Goal: Task Accomplishment & Management: Manage account settings

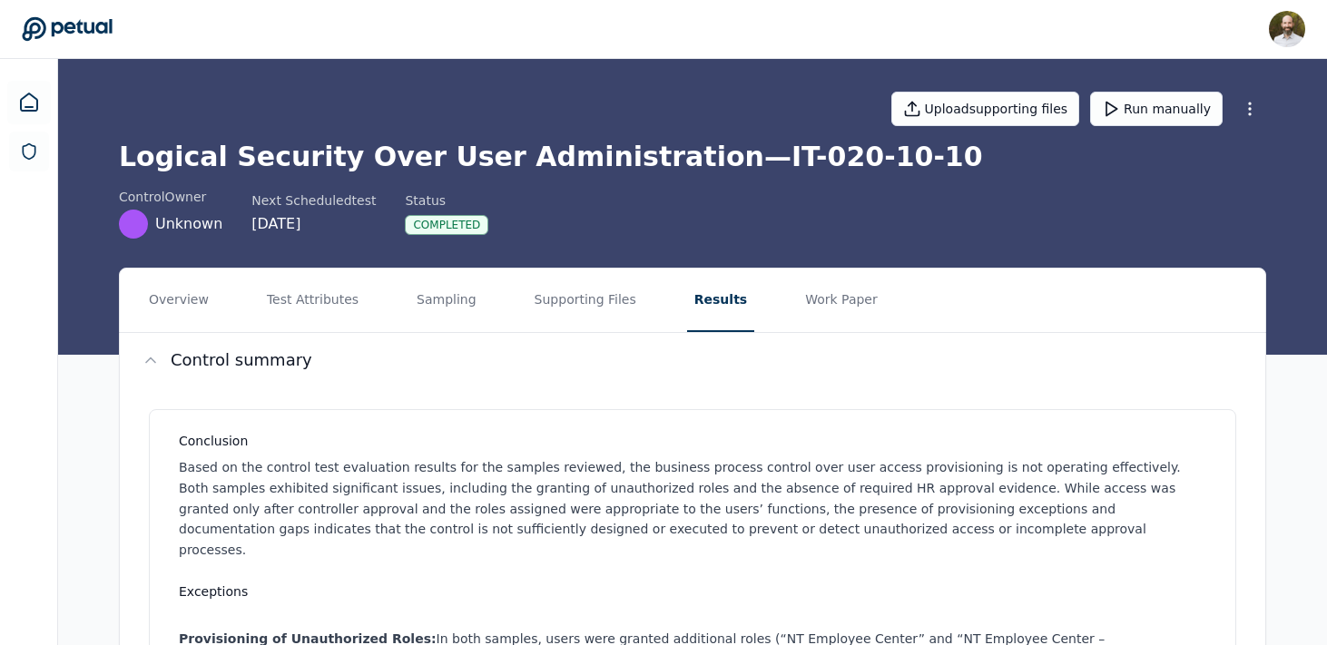
scroll to position [1206, 0]
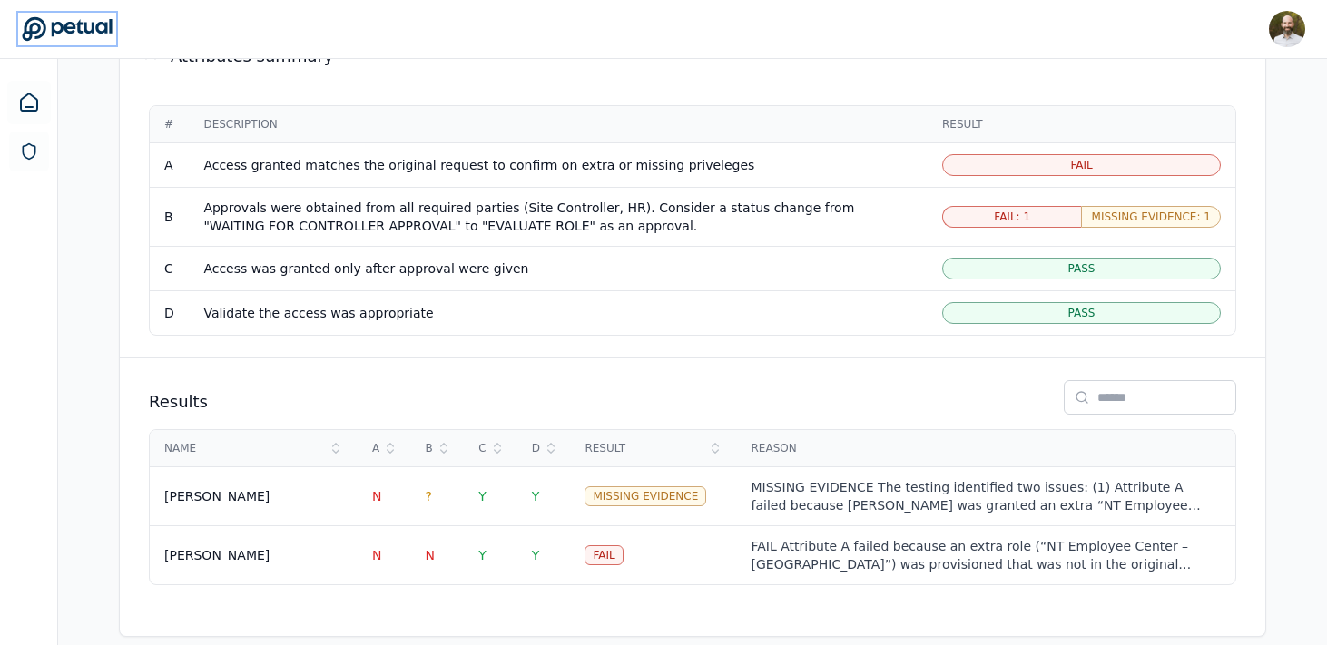
click at [80, 25] on icon at bounding box center [67, 28] width 91 height 25
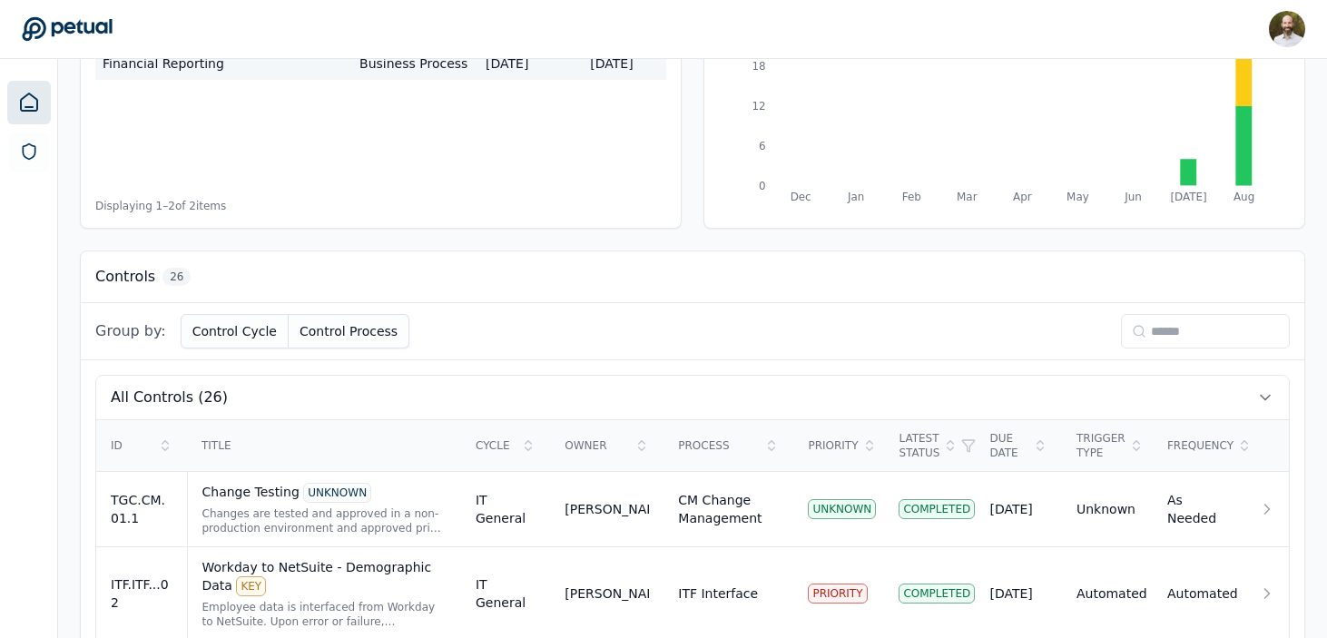
scroll to position [338, 0]
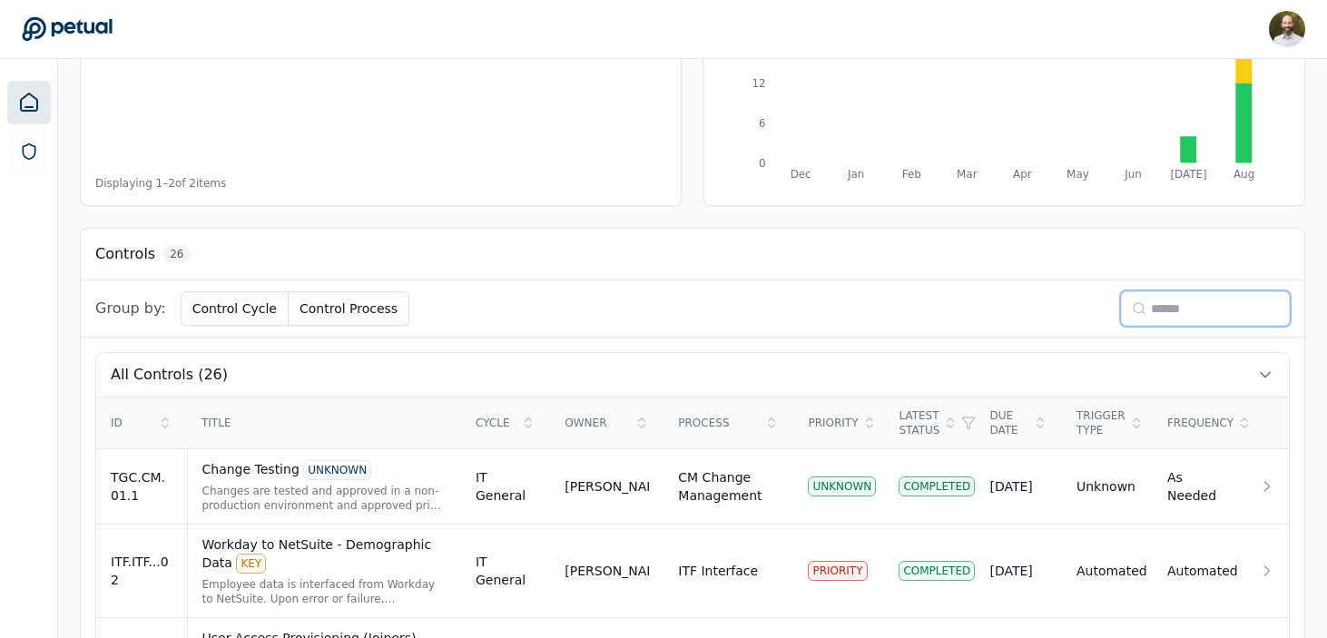
click at [1178, 315] on input at bounding box center [1205, 308] width 169 height 34
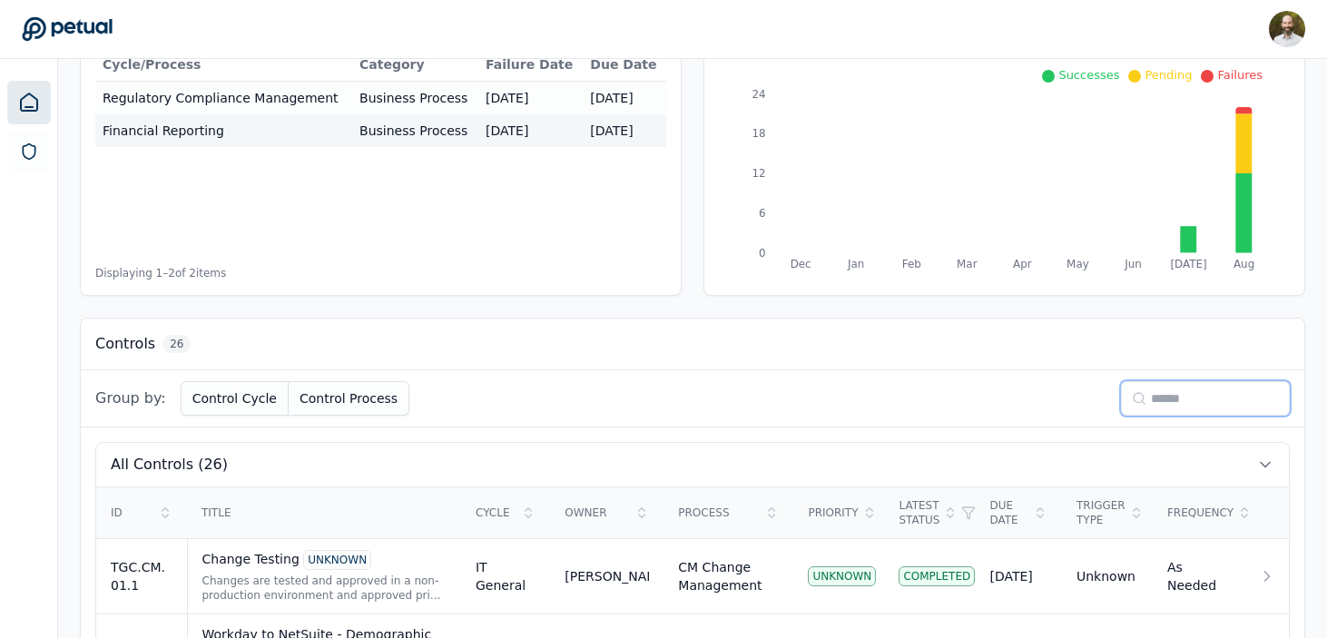
scroll to position [262, 0]
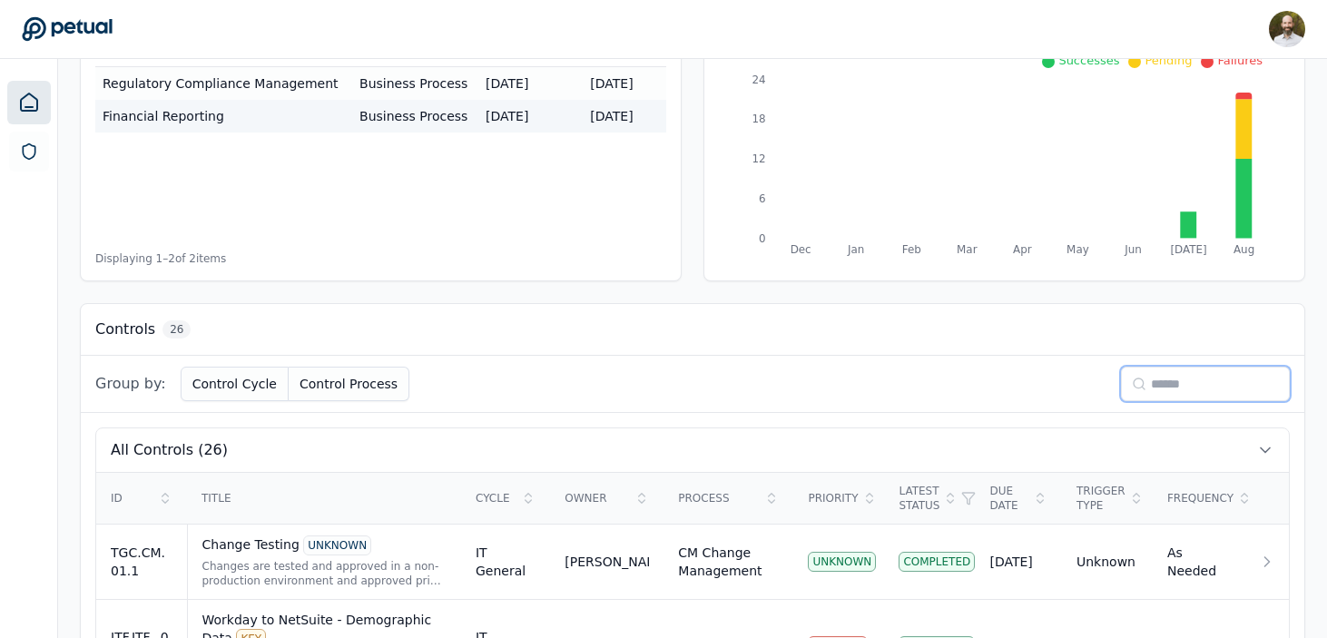
click at [1167, 383] on input at bounding box center [1205, 384] width 169 height 34
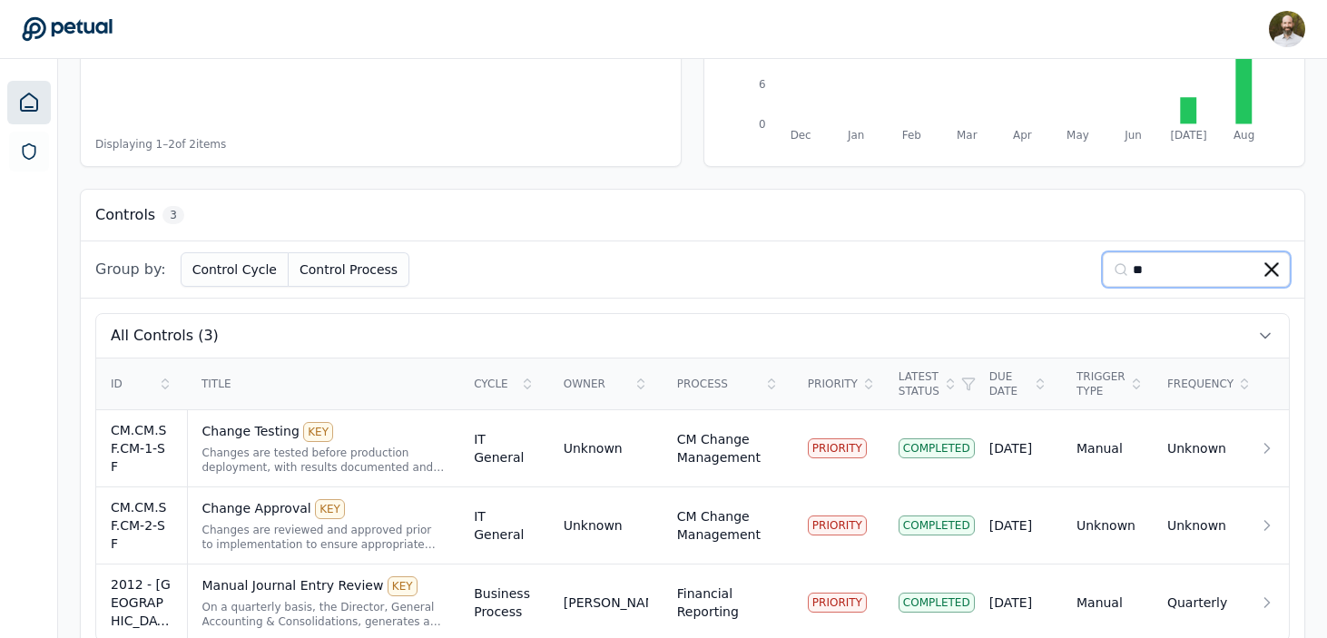
scroll to position [416, 0]
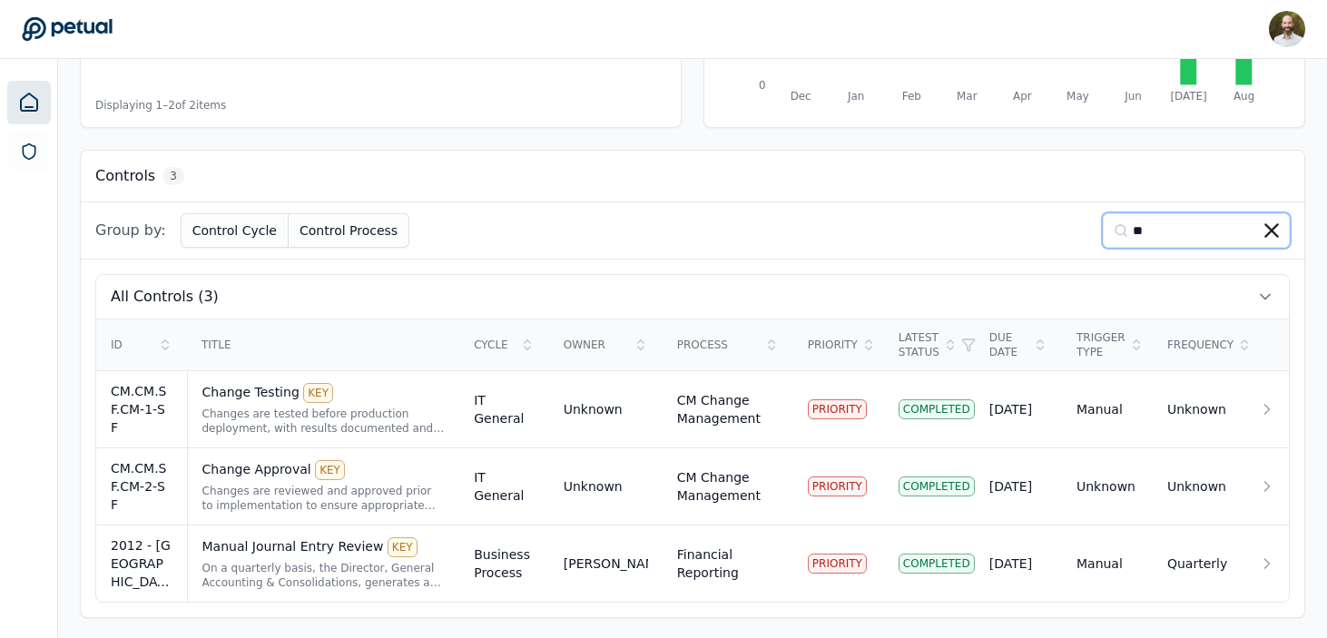
type input "**"
click at [1279, 232] on icon at bounding box center [1272, 230] width 15 height 15
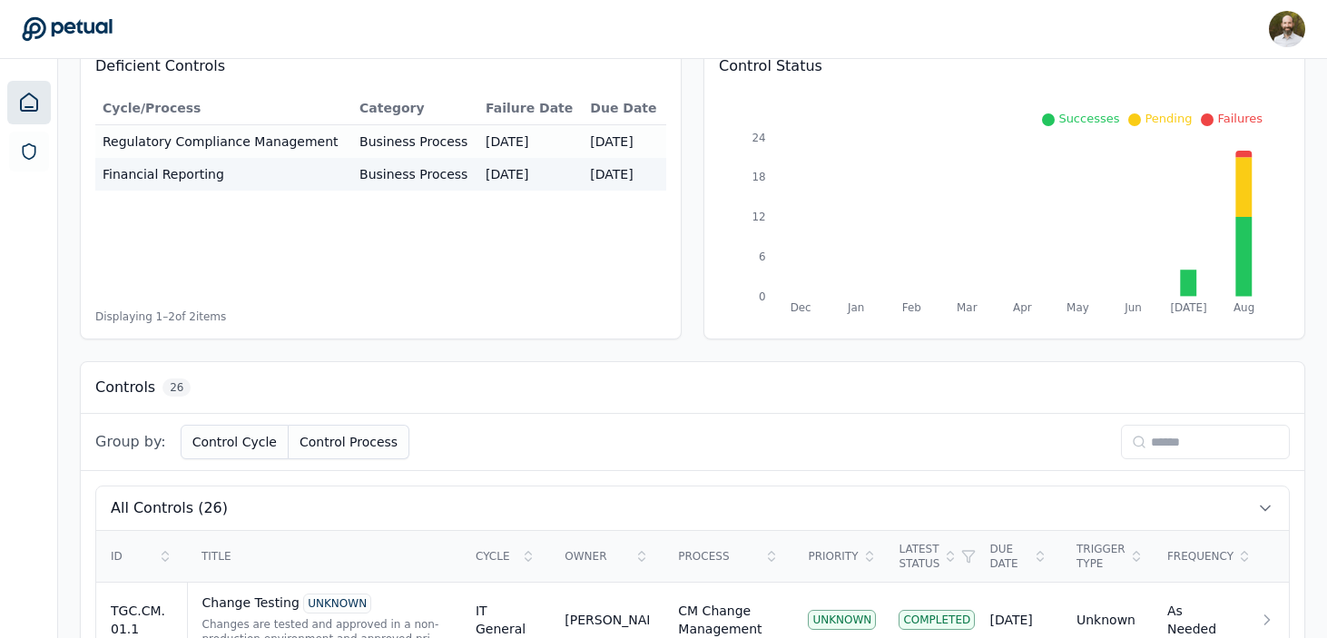
scroll to position [0, 0]
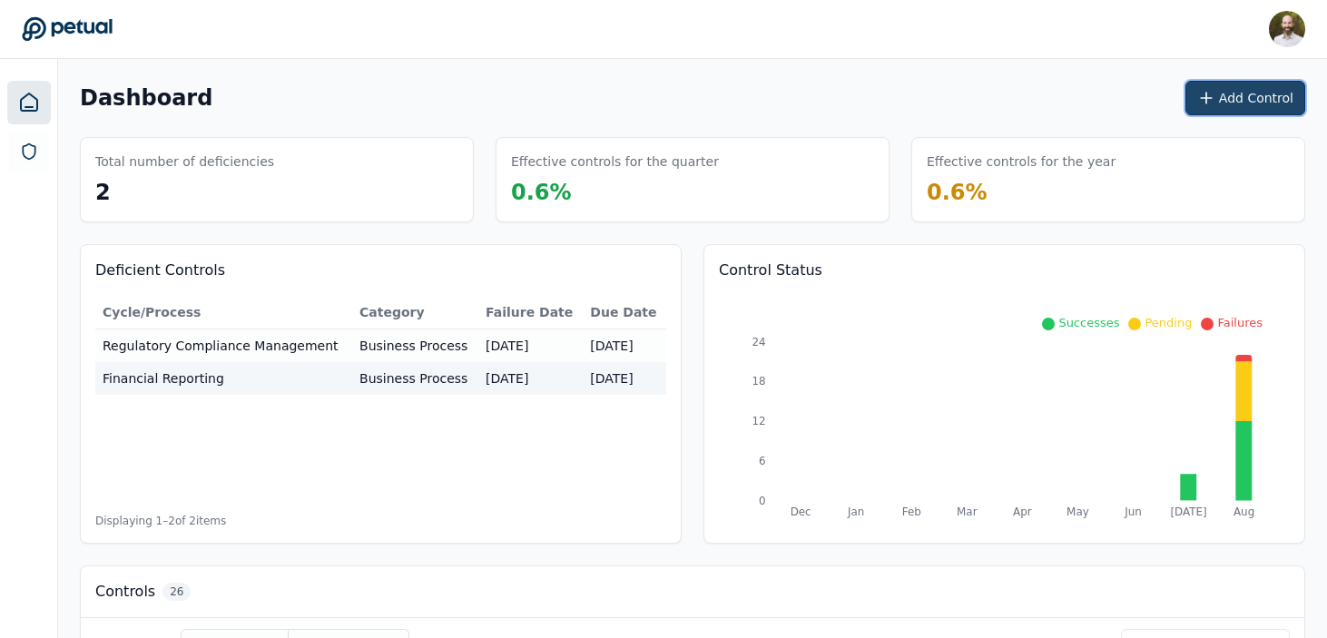
click at [1237, 94] on button "Add Control" at bounding box center [1246, 98] width 120 height 34
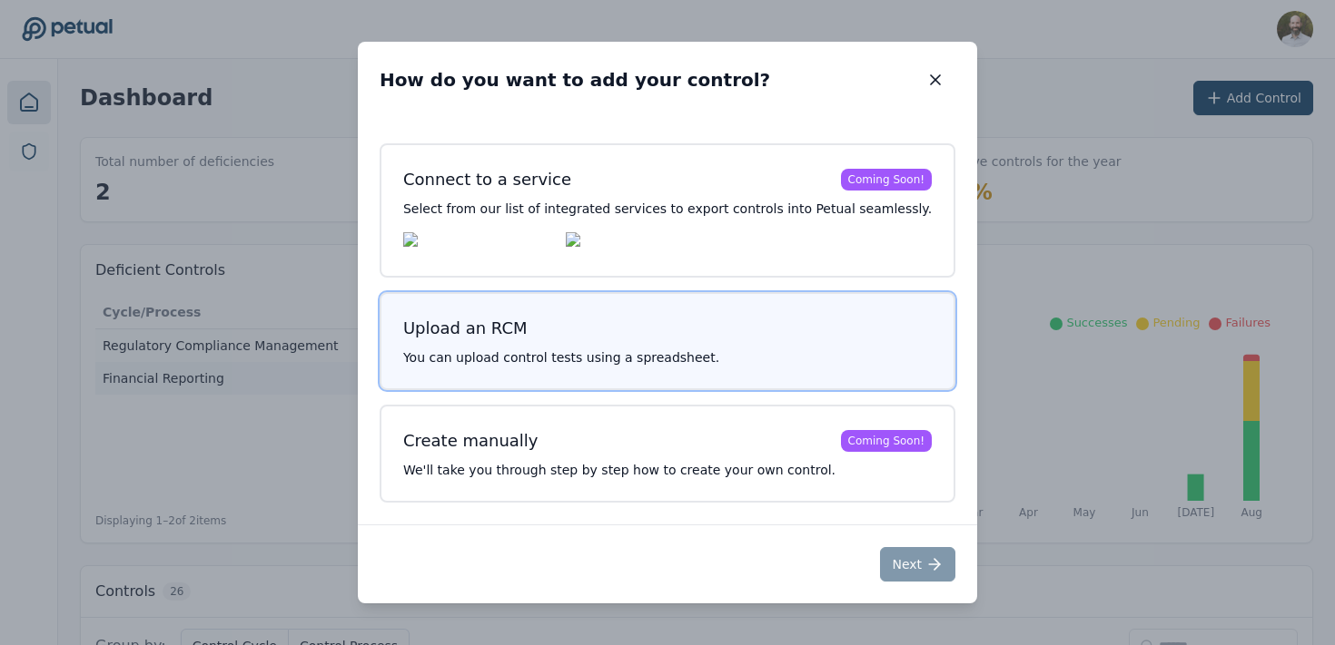
click at [656, 327] on h3 "Upload an RCM" at bounding box center [667, 328] width 528 height 25
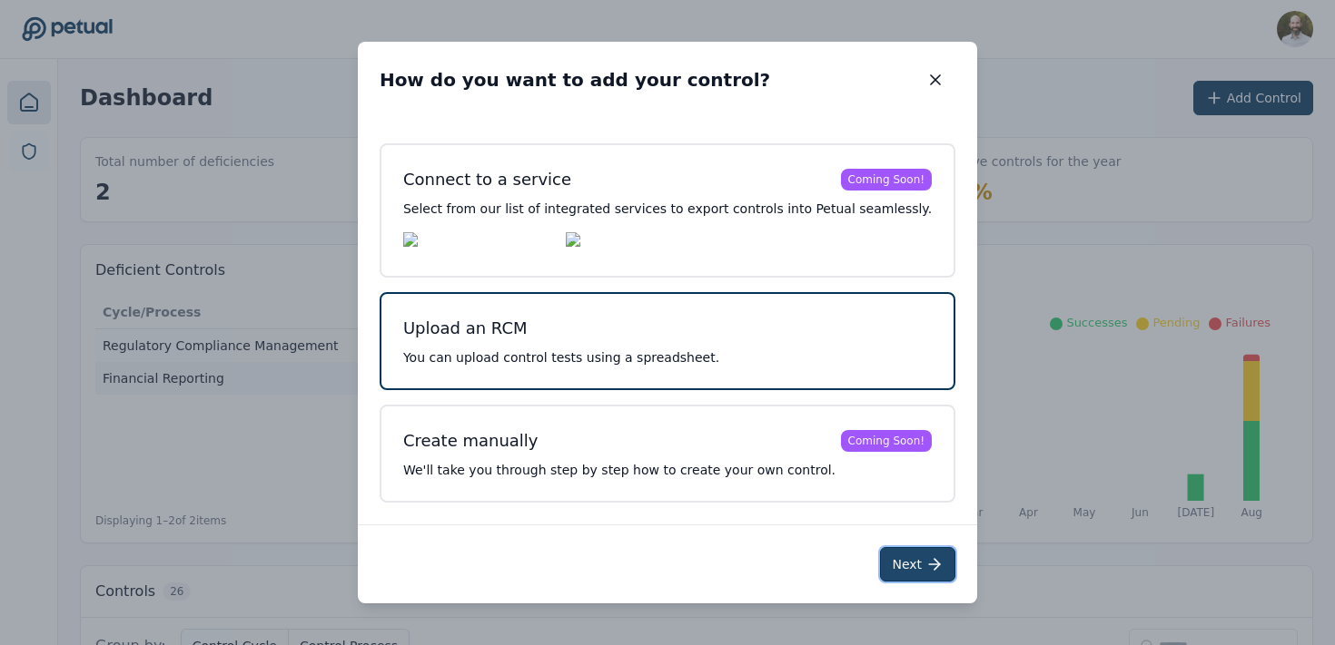
click at [895, 567] on button "Next" at bounding box center [917, 564] width 75 height 34
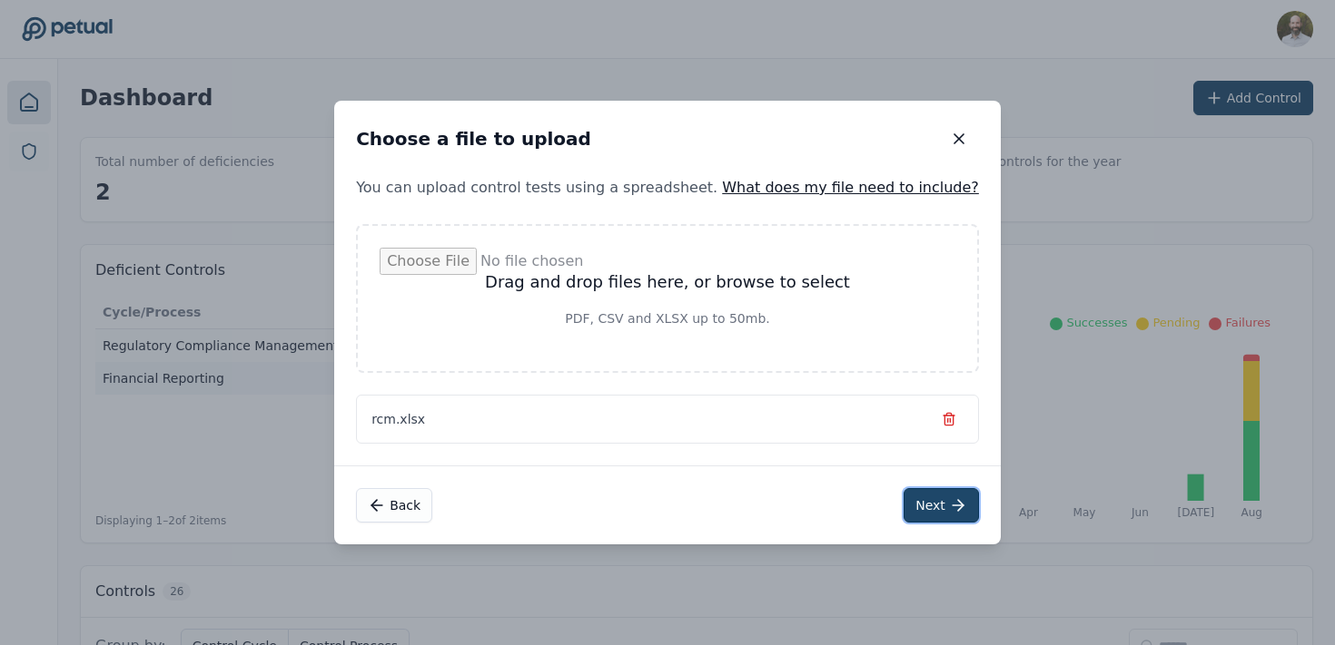
click at [909, 504] on button "Next" at bounding box center [940, 505] width 75 height 34
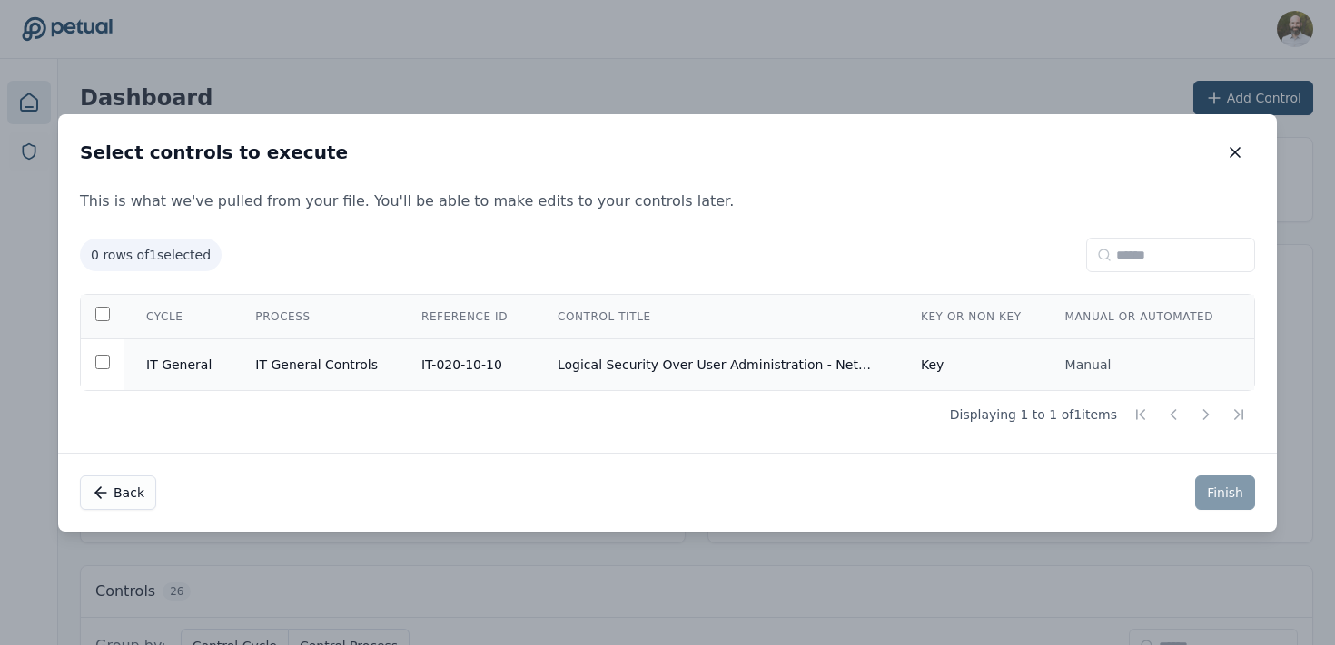
click at [478, 360] on td "IT-020-10-10" at bounding box center [467, 365] width 136 height 52
click at [1224, 498] on button "Finish" at bounding box center [1225, 493] width 60 height 34
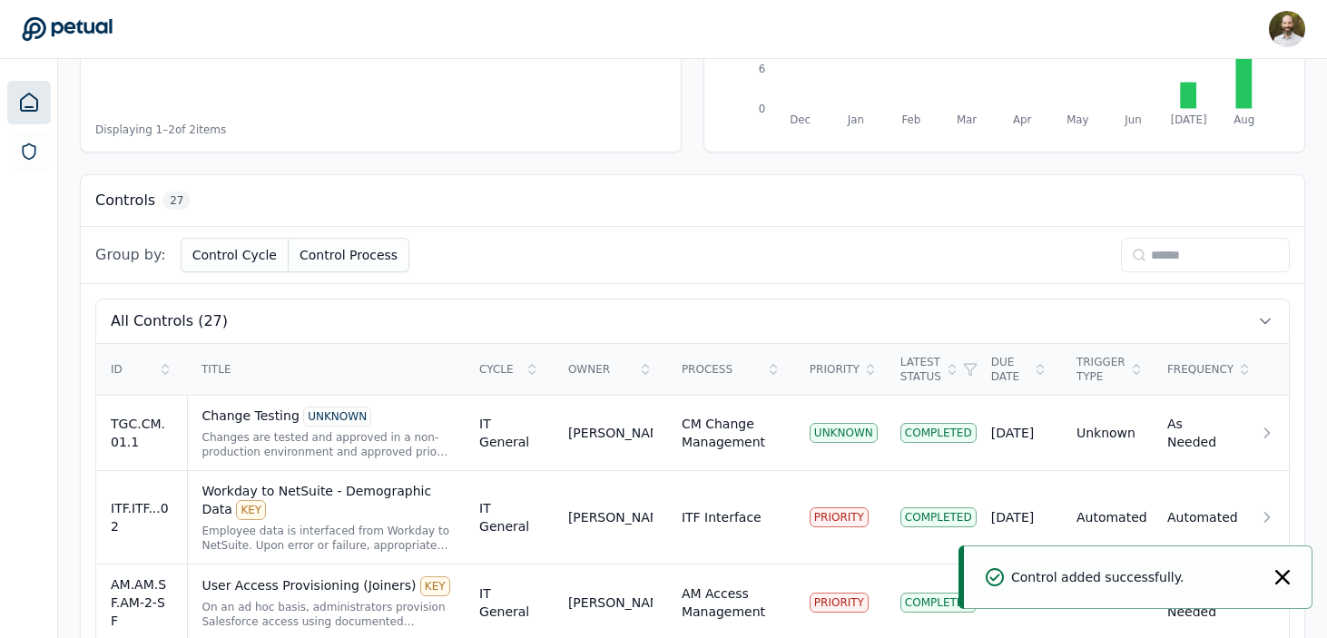
scroll to position [399, 0]
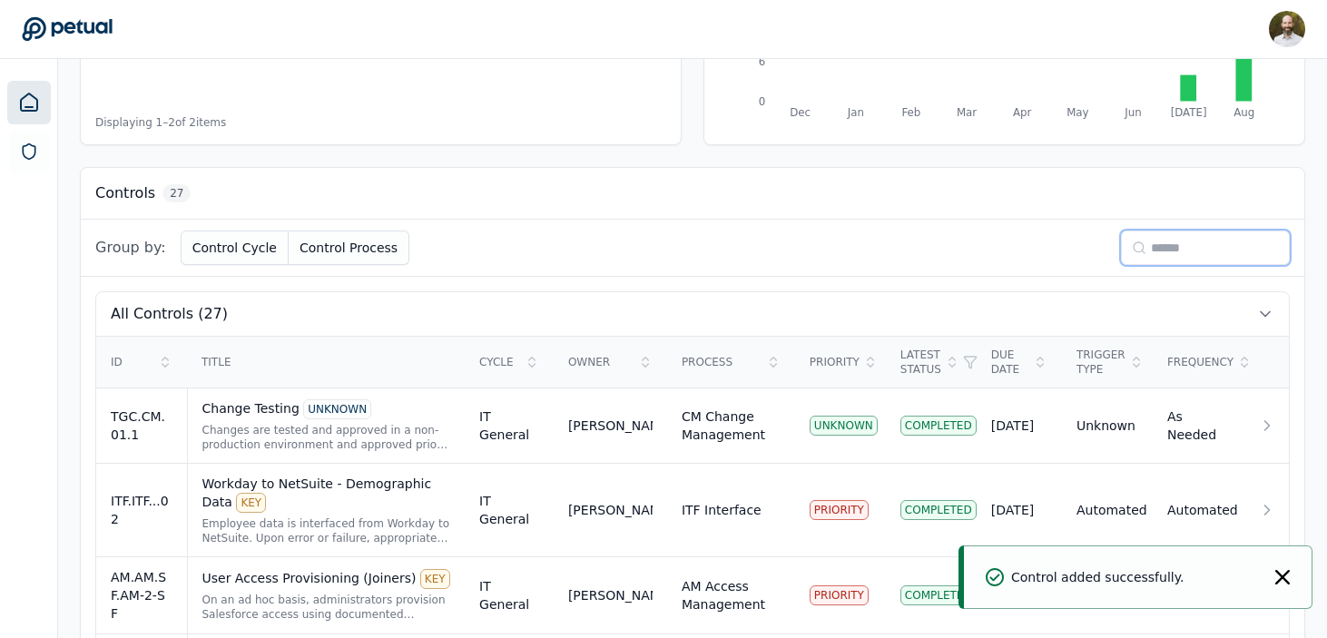
click at [1187, 251] on input at bounding box center [1205, 248] width 169 height 34
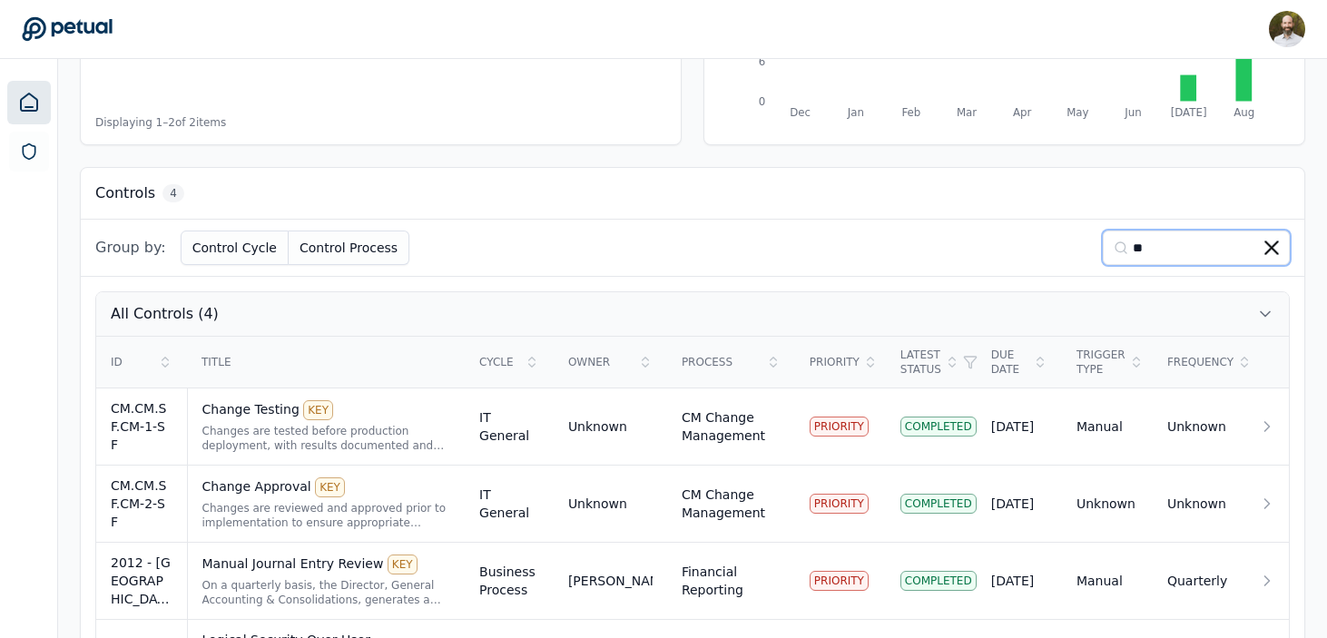
scroll to position [491, 0]
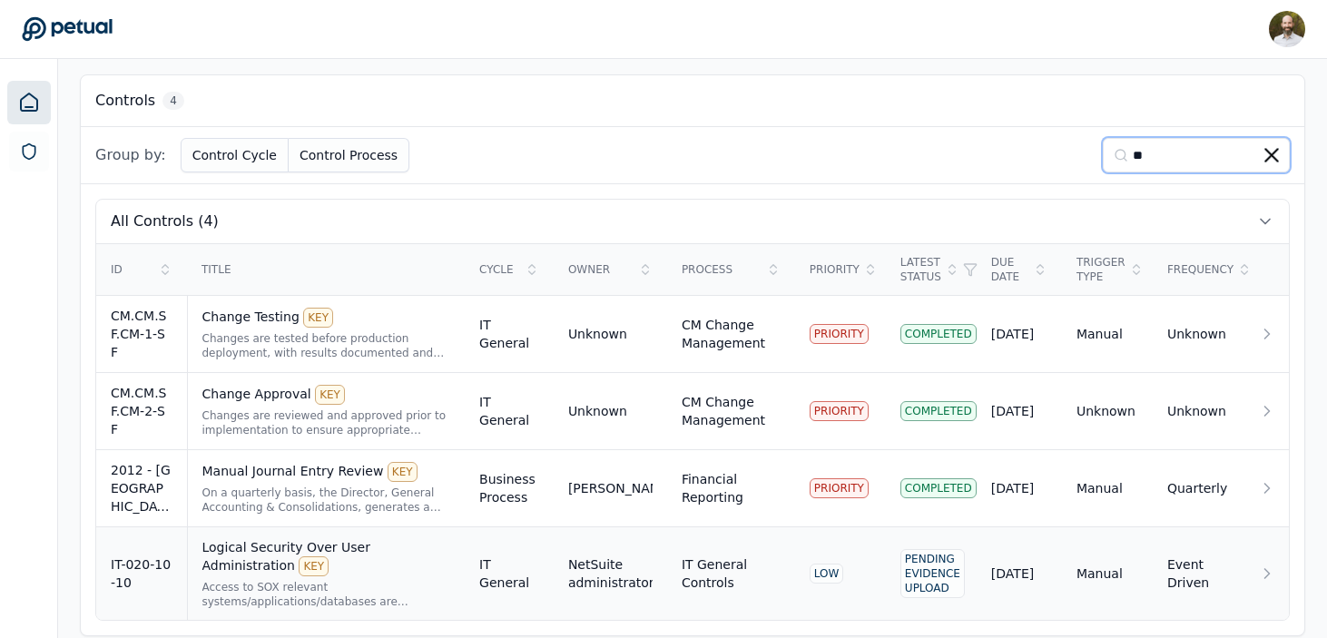
type input "**"
click at [359, 580] on div "Access to SOX relevant systems/applications/databases are requested by the user…" at bounding box center [326, 594] width 249 height 29
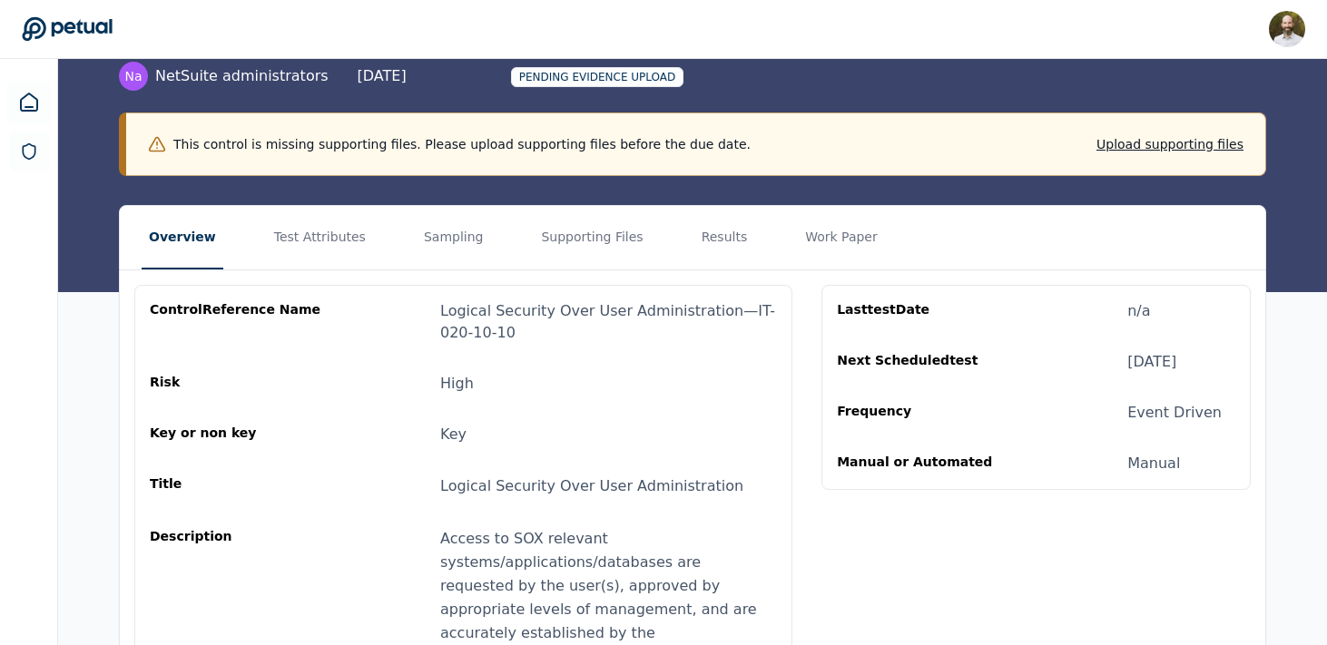
scroll to position [121, 0]
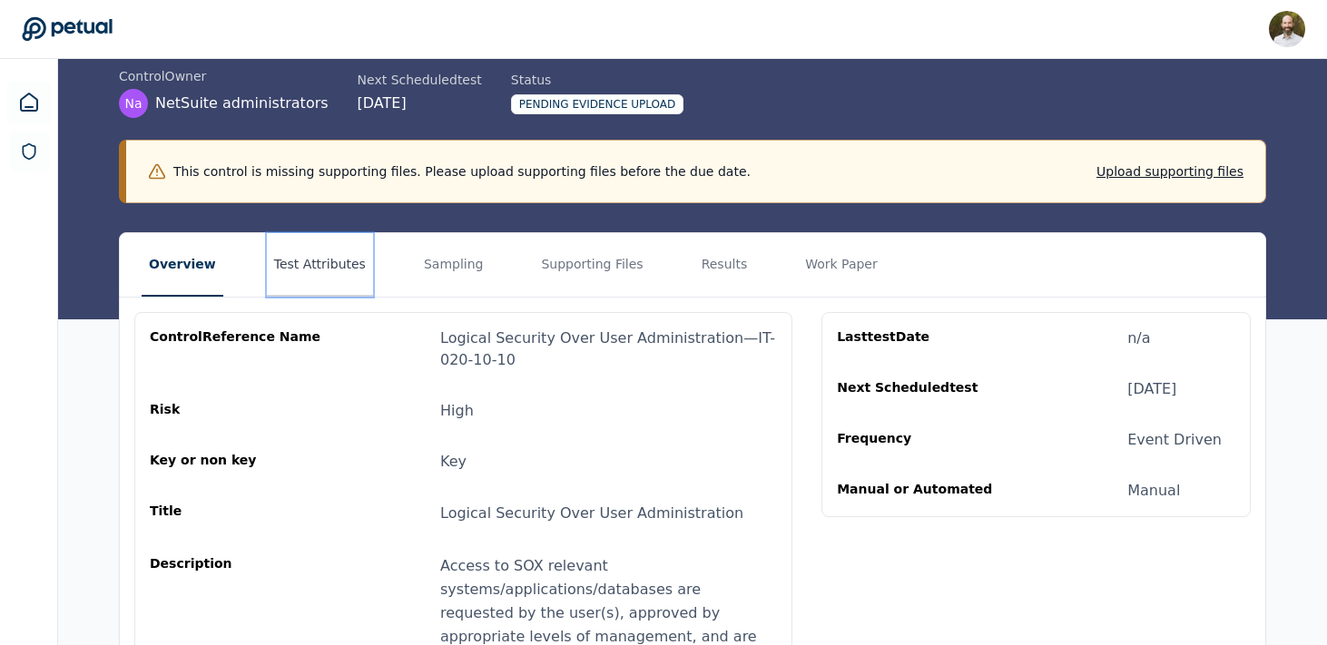
click at [310, 269] on button "Test Attributes" at bounding box center [320, 265] width 106 height 64
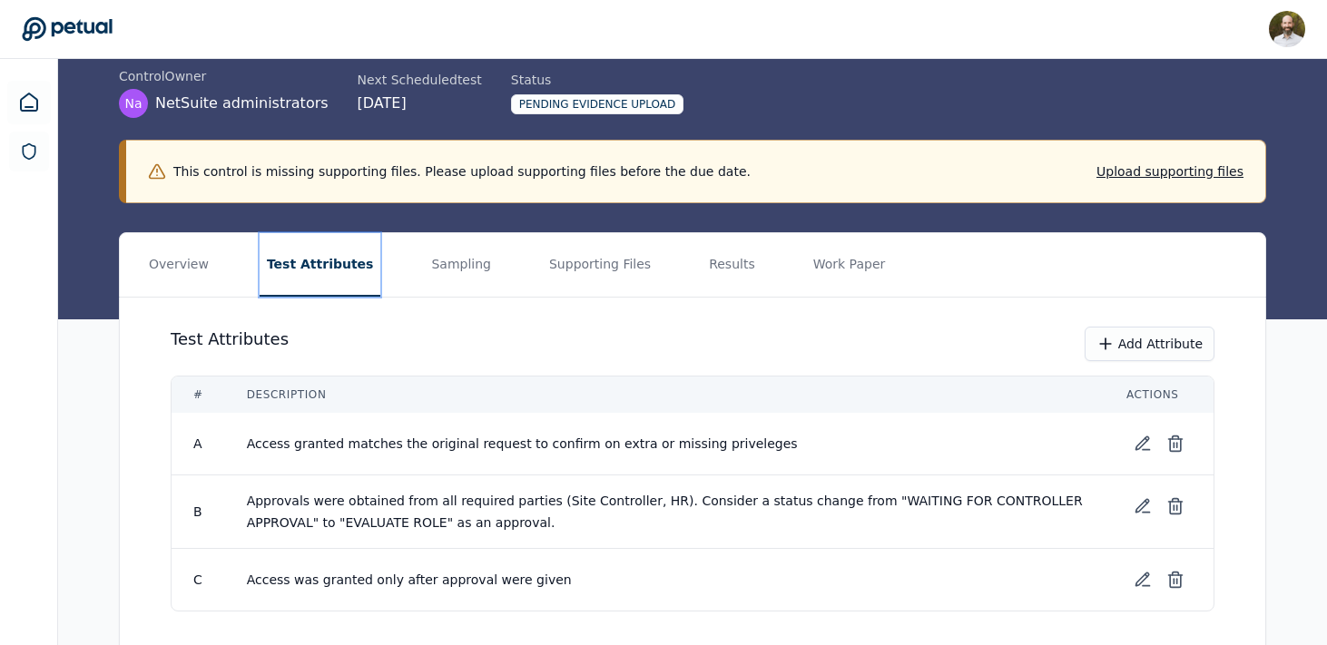
scroll to position [175, 0]
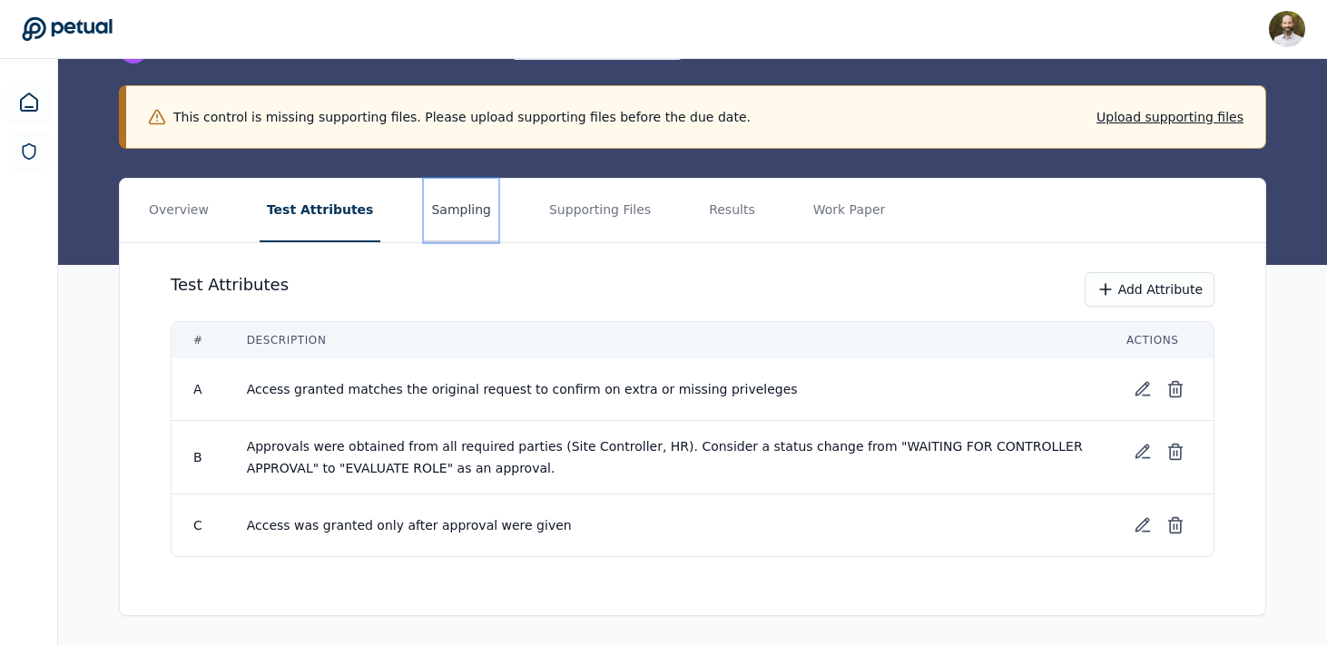
click at [434, 212] on button "Sampling" at bounding box center [461, 211] width 74 height 64
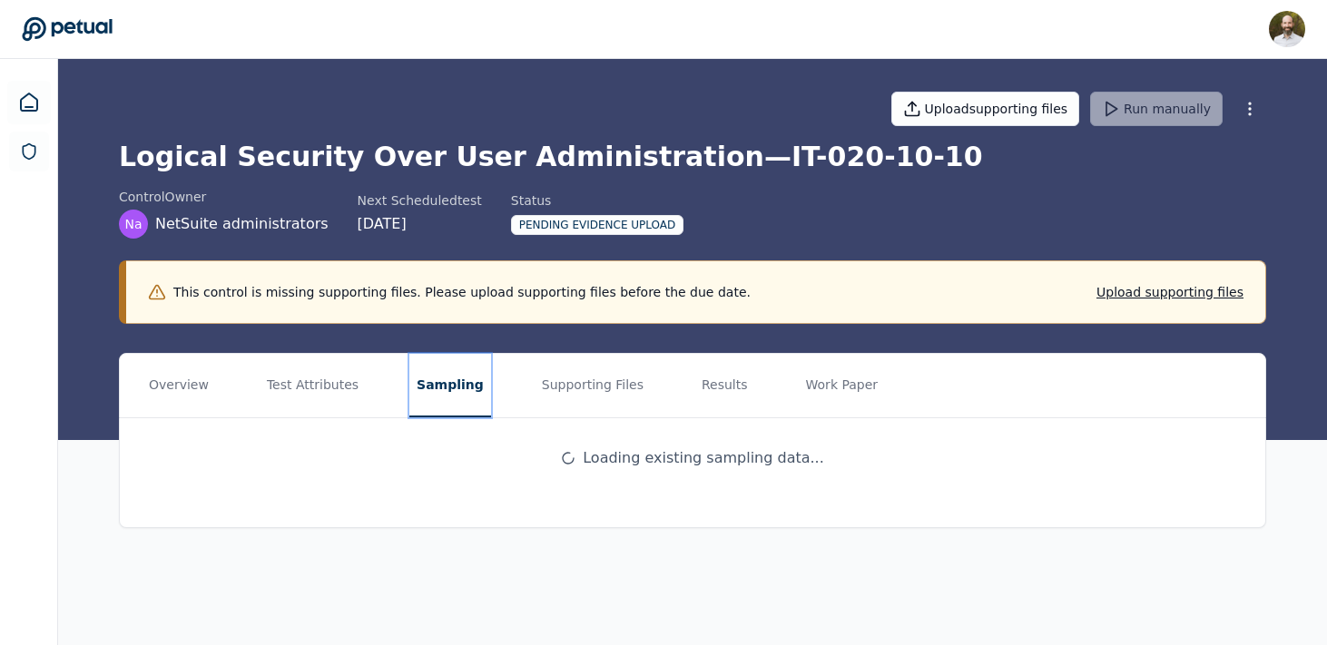
scroll to position [0, 0]
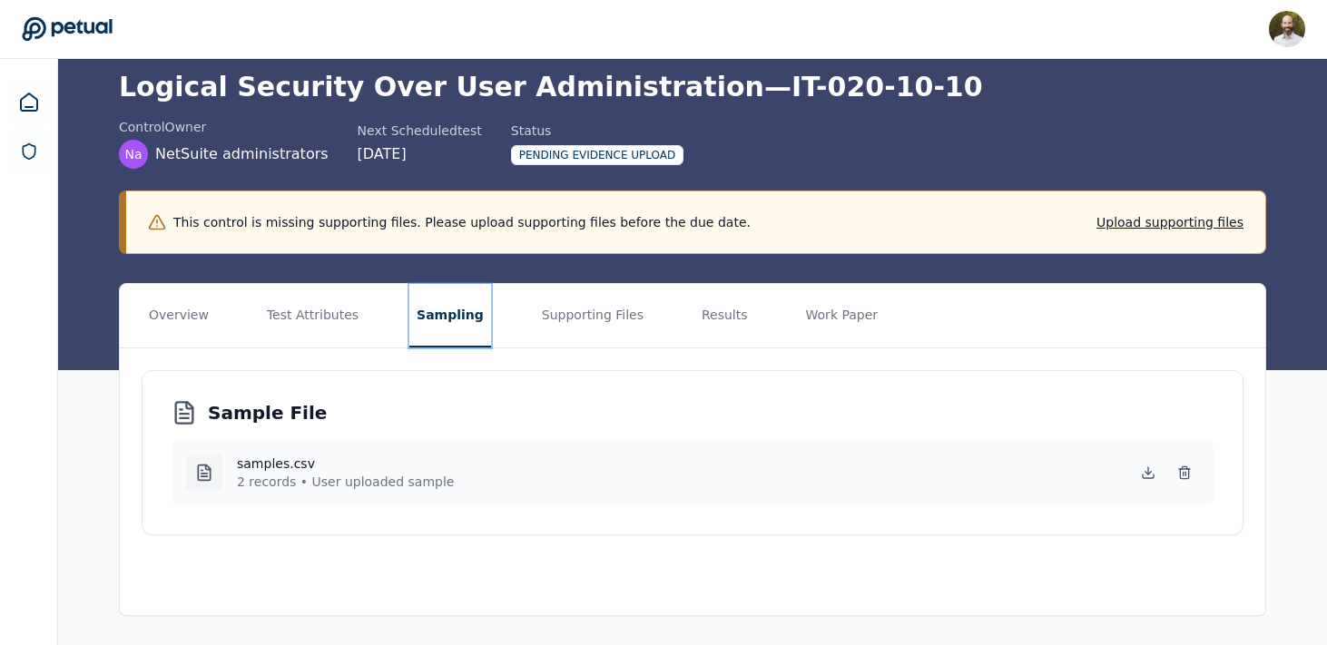
scroll to position [70, 0]
click at [566, 321] on button "Supporting Files" at bounding box center [593, 316] width 116 height 64
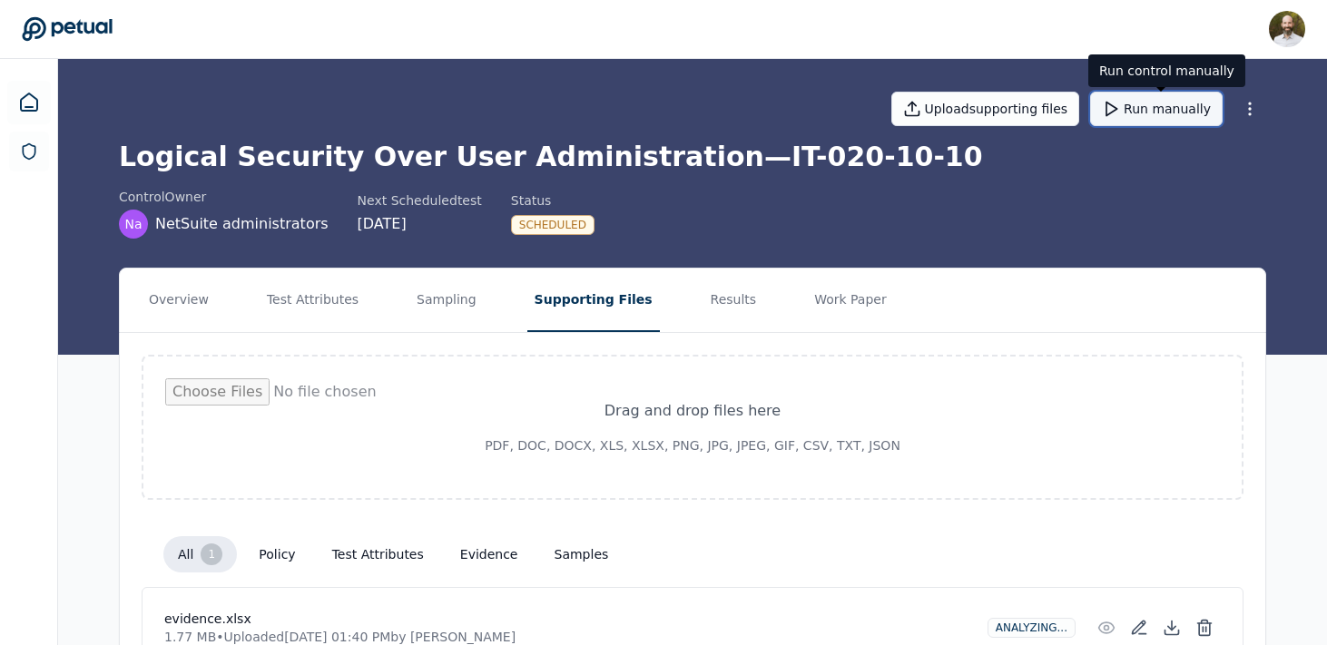
click at [1154, 114] on button "Run manually" at bounding box center [1156, 109] width 133 height 34
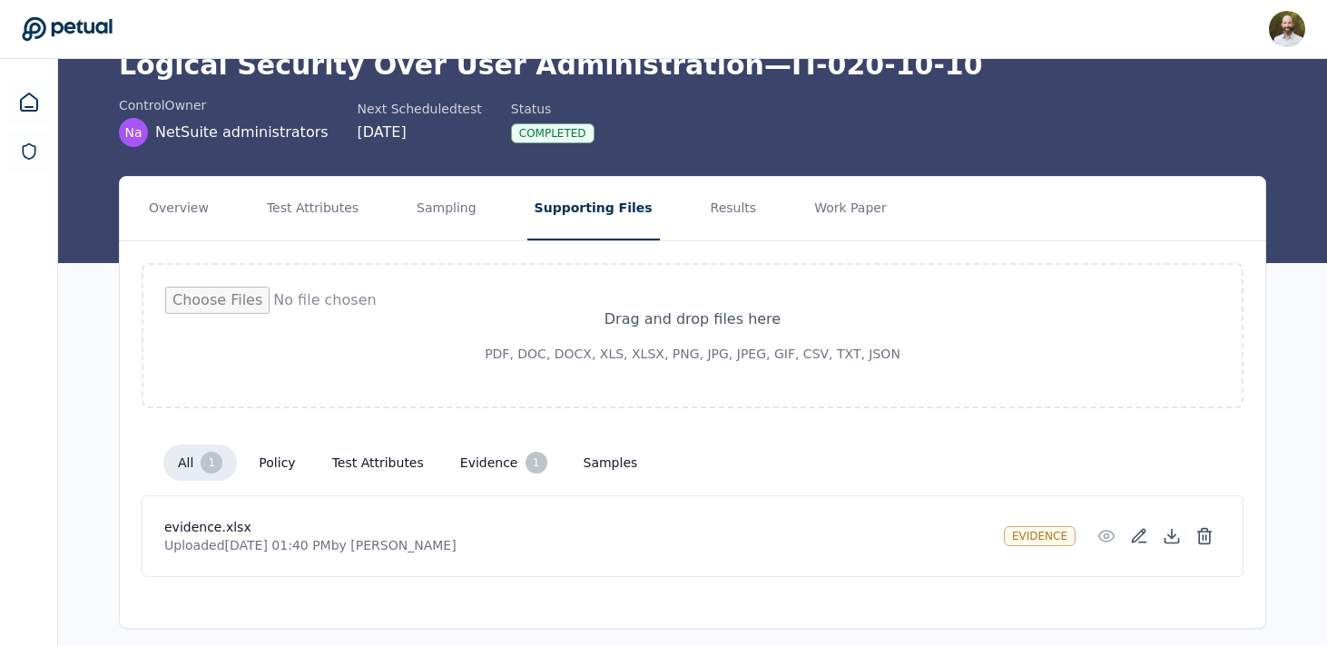
scroll to position [64, 0]
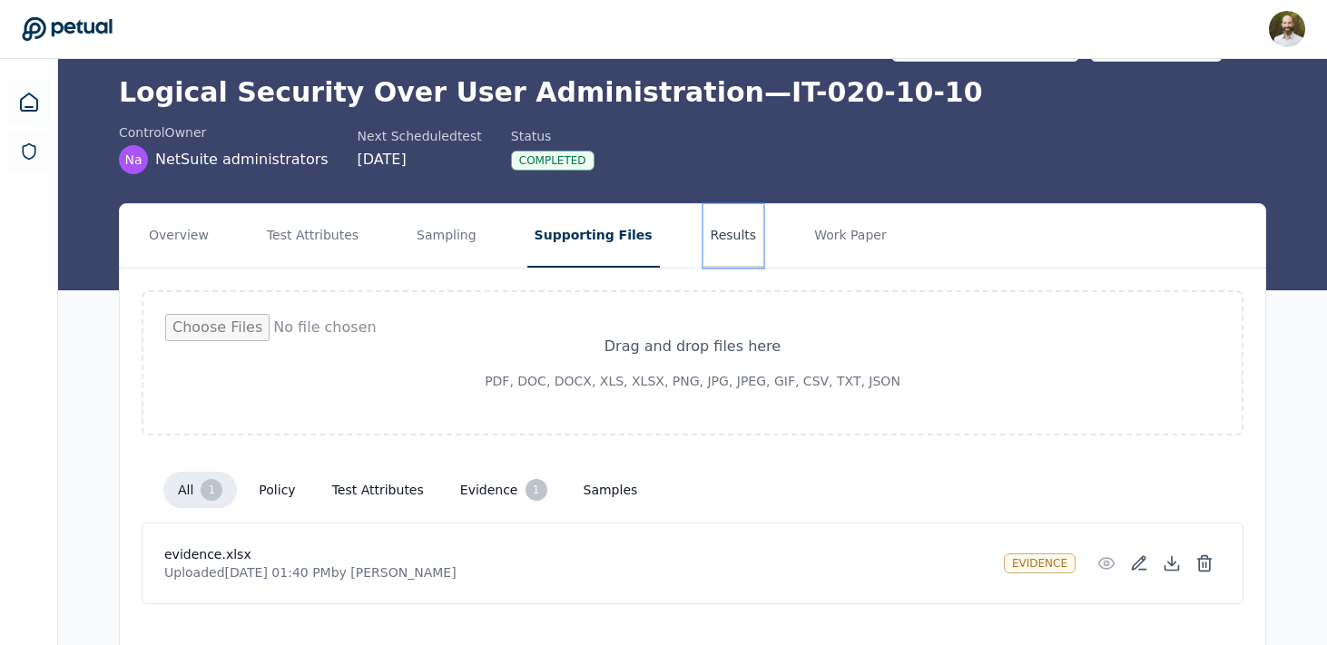
click at [704, 239] on button "Results" at bounding box center [734, 236] width 61 height 64
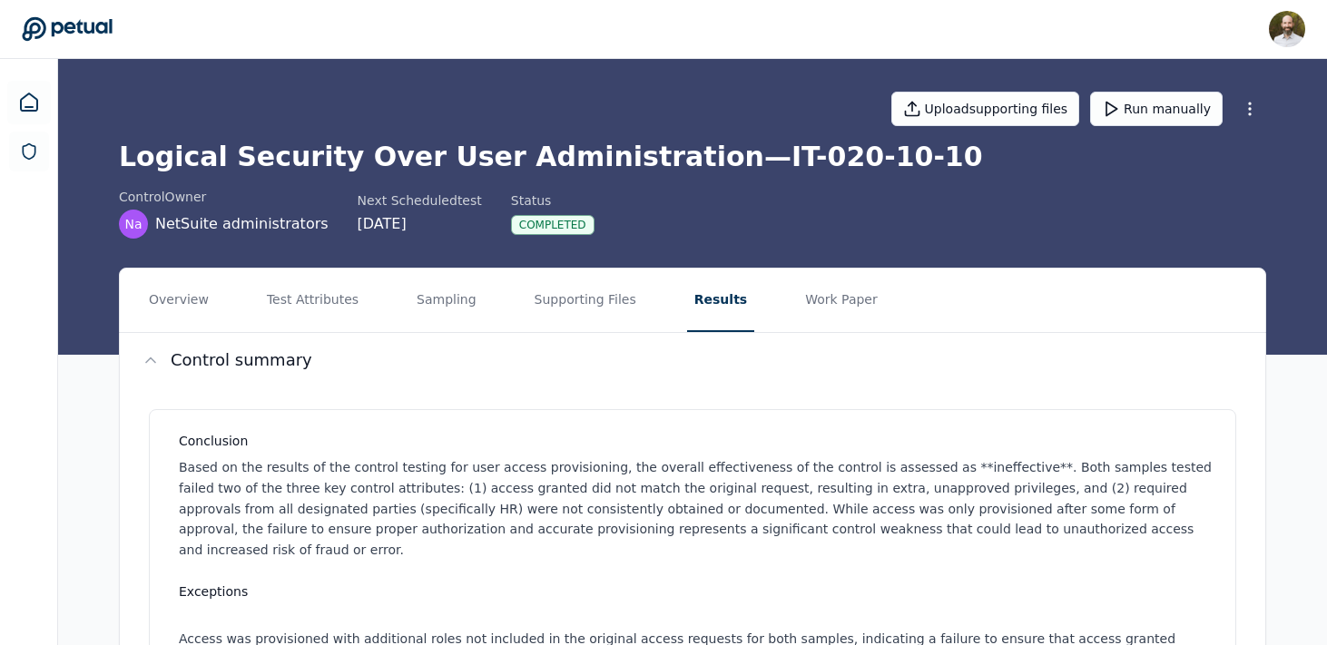
click at [670, 202] on div "control Owner Na NetSuite administrators Next Scheduled test [DATE] Status Comp…" at bounding box center [693, 213] width 1148 height 51
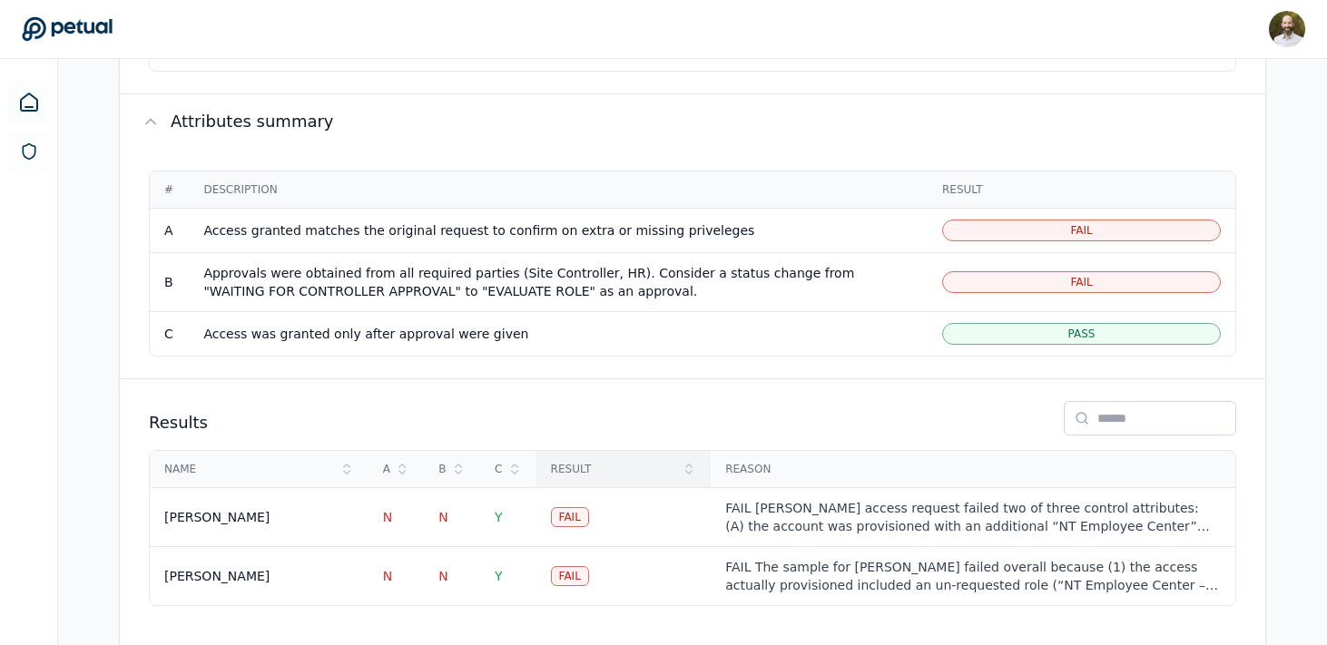
scroll to position [1052, 0]
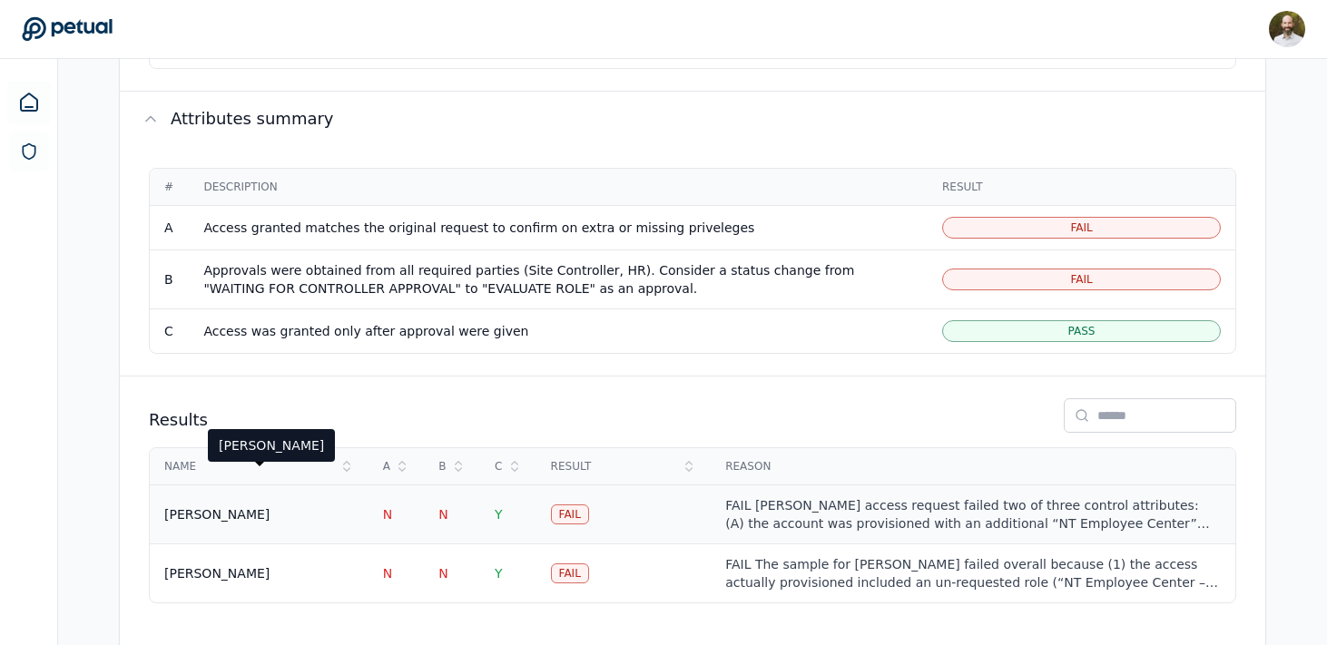
click at [276, 506] on div "[PERSON_NAME]" at bounding box center [259, 515] width 190 height 18
click at [222, 506] on div "[PERSON_NAME]" at bounding box center [216, 515] width 105 height 18
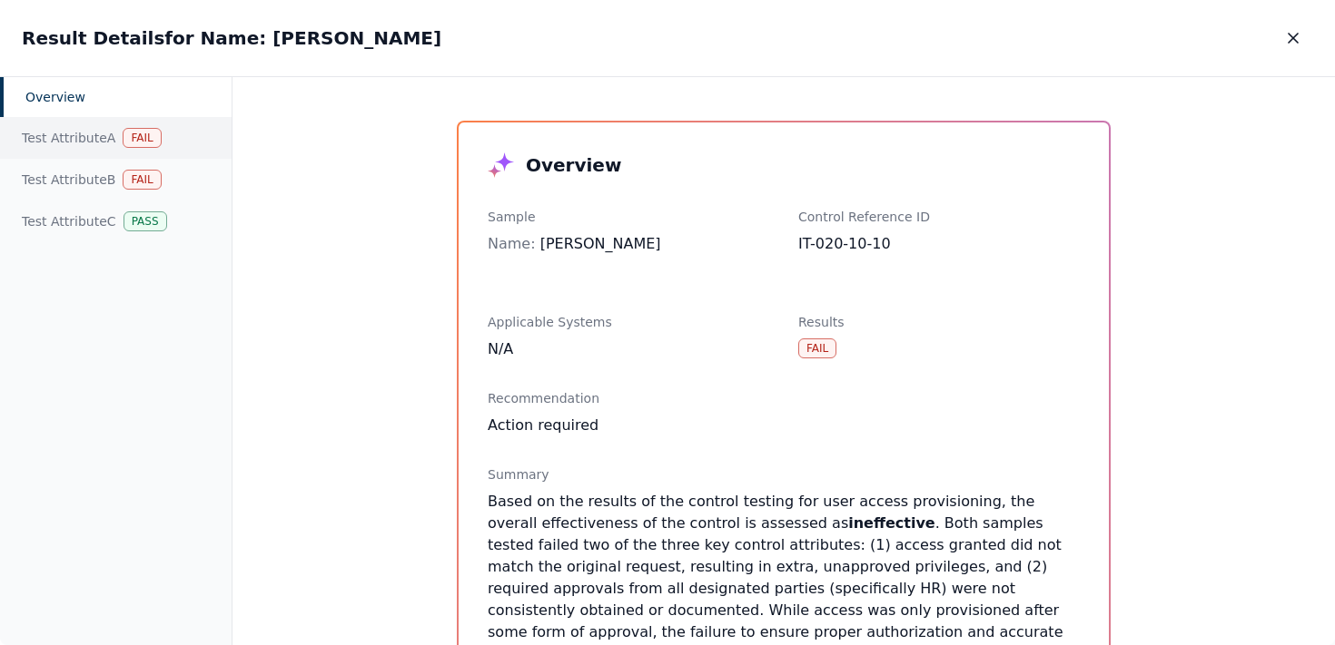
click at [65, 135] on div "Test Attribute A Fail" at bounding box center [115, 138] width 231 height 42
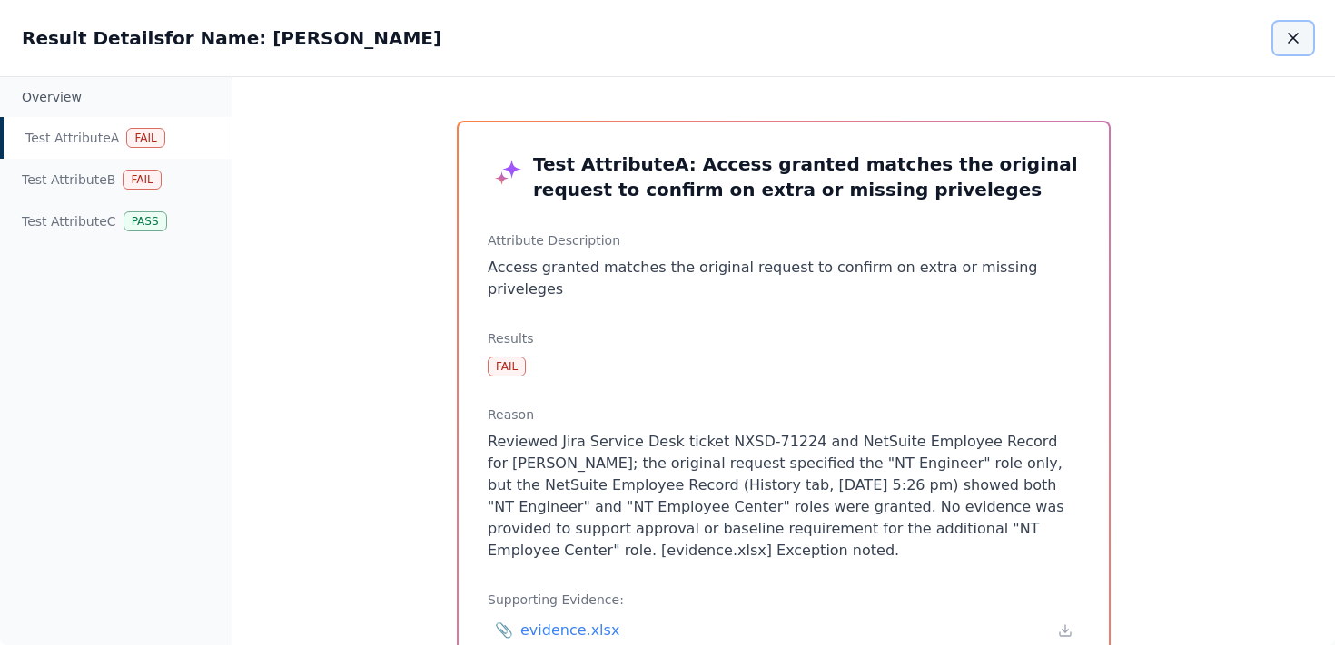
click at [1299, 34] on icon "button" at bounding box center [1293, 38] width 18 height 18
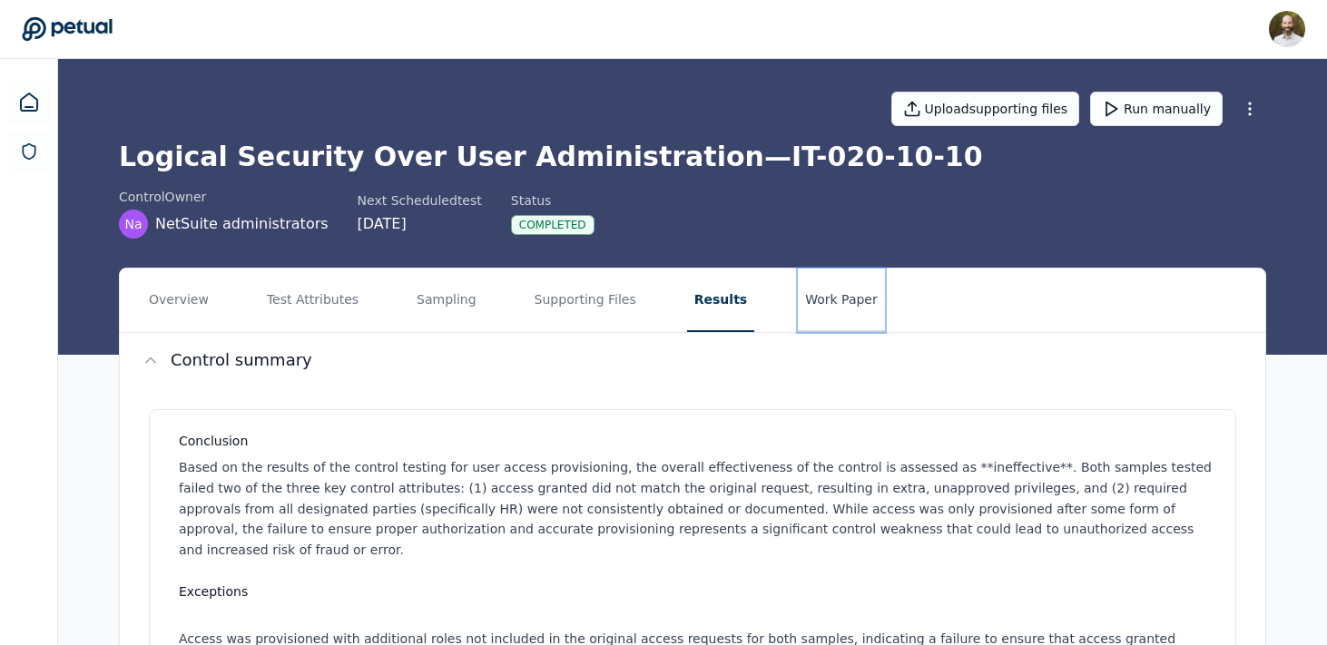
click at [823, 301] on button "Work Paper" at bounding box center [841, 301] width 87 height 64
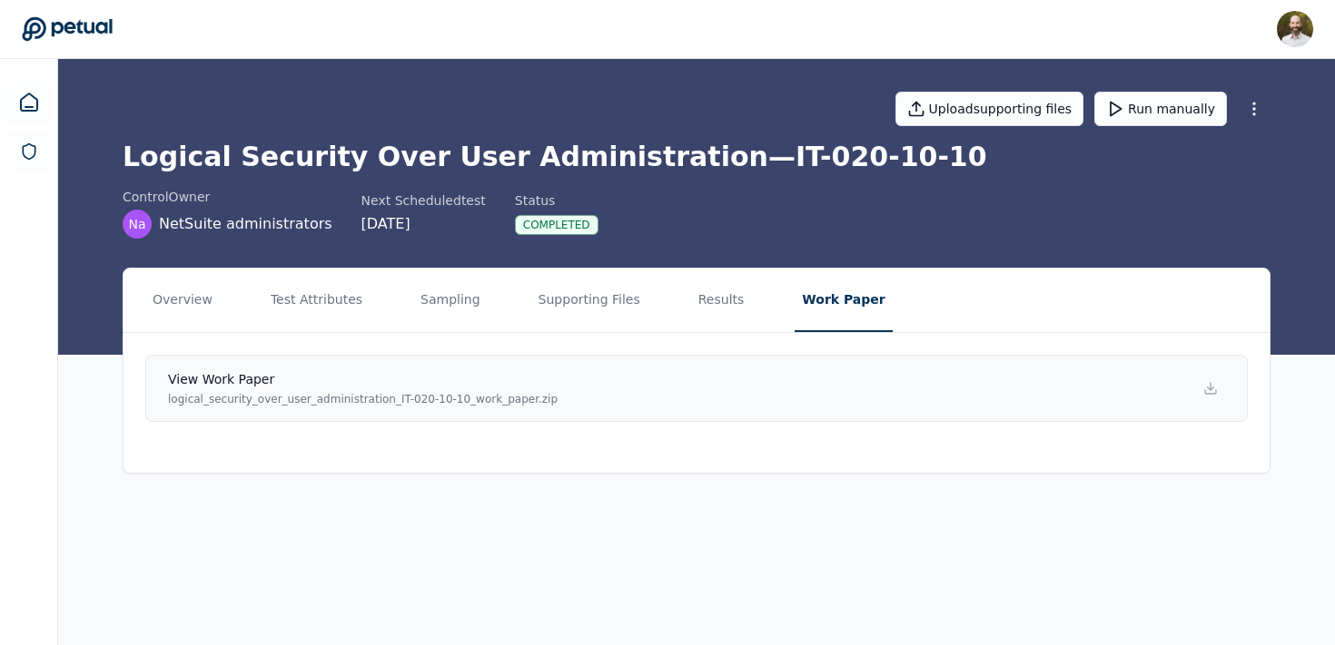
click at [413, 388] on h4 "View work paper" at bounding box center [362, 379] width 389 height 18
click at [702, 301] on button "Results" at bounding box center [721, 301] width 61 height 64
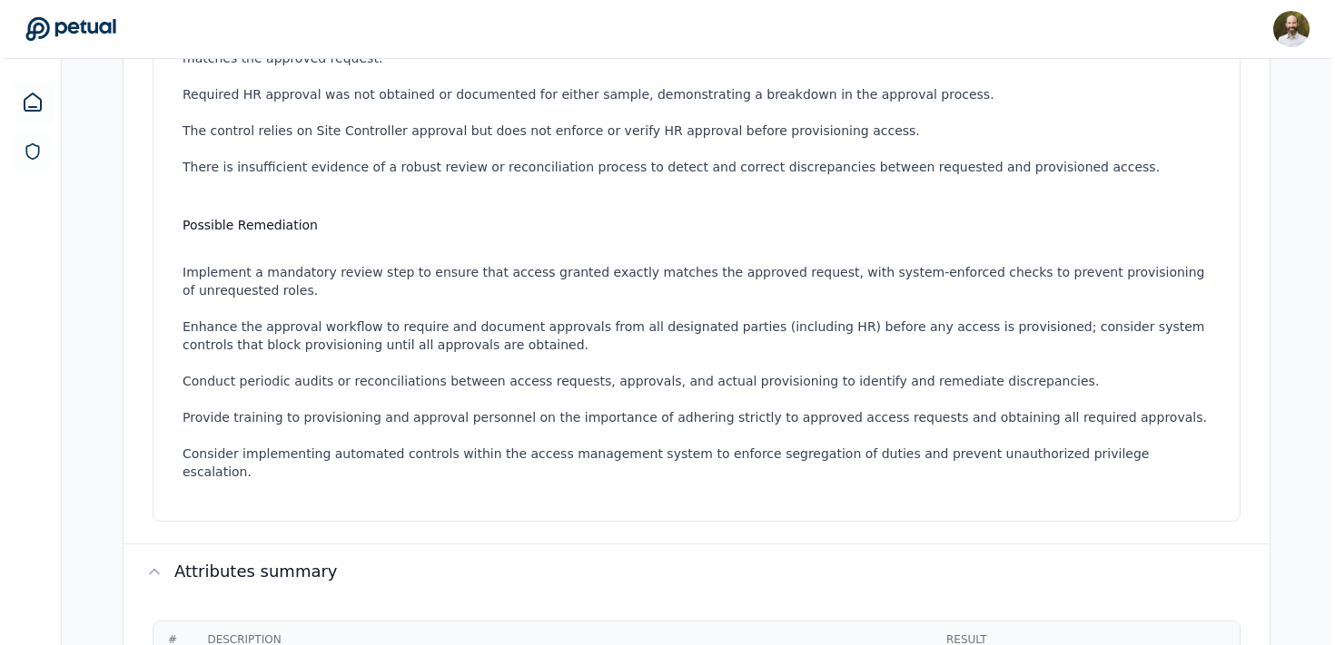
scroll to position [1052, 0]
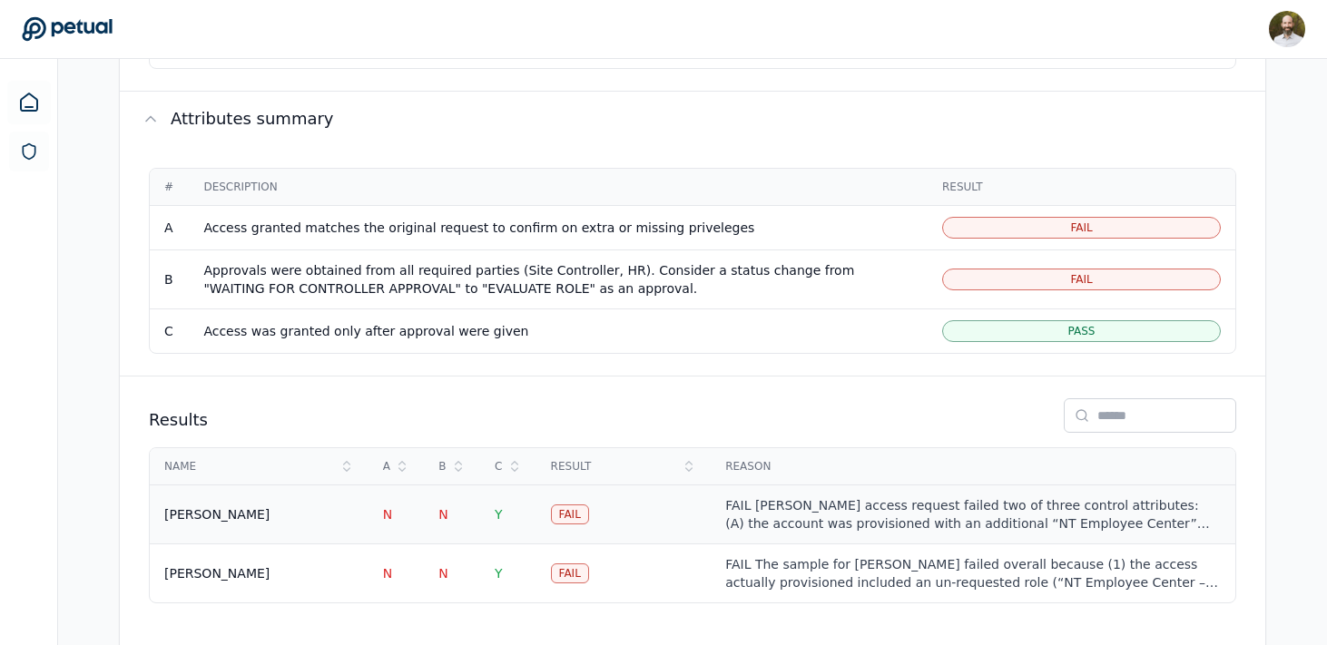
click at [272, 487] on td "[PERSON_NAME]" at bounding box center [259, 514] width 219 height 59
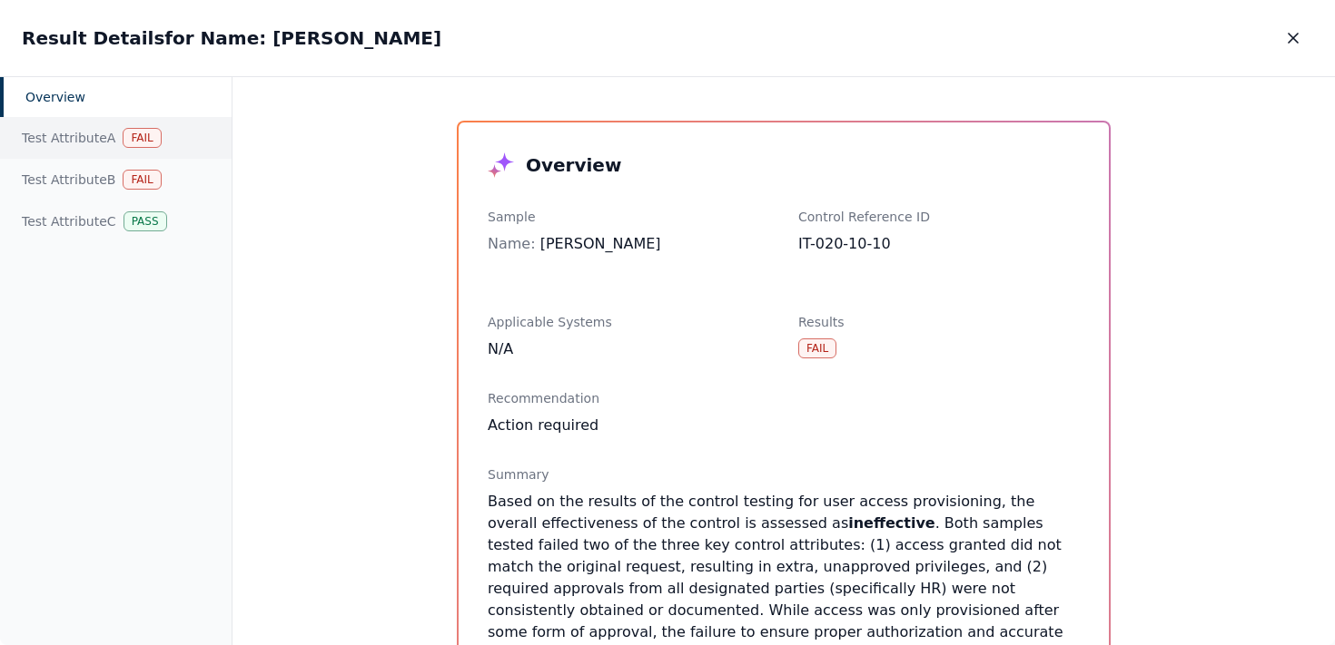
click at [59, 135] on div "Test Attribute A Fail" at bounding box center [115, 138] width 231 height 42
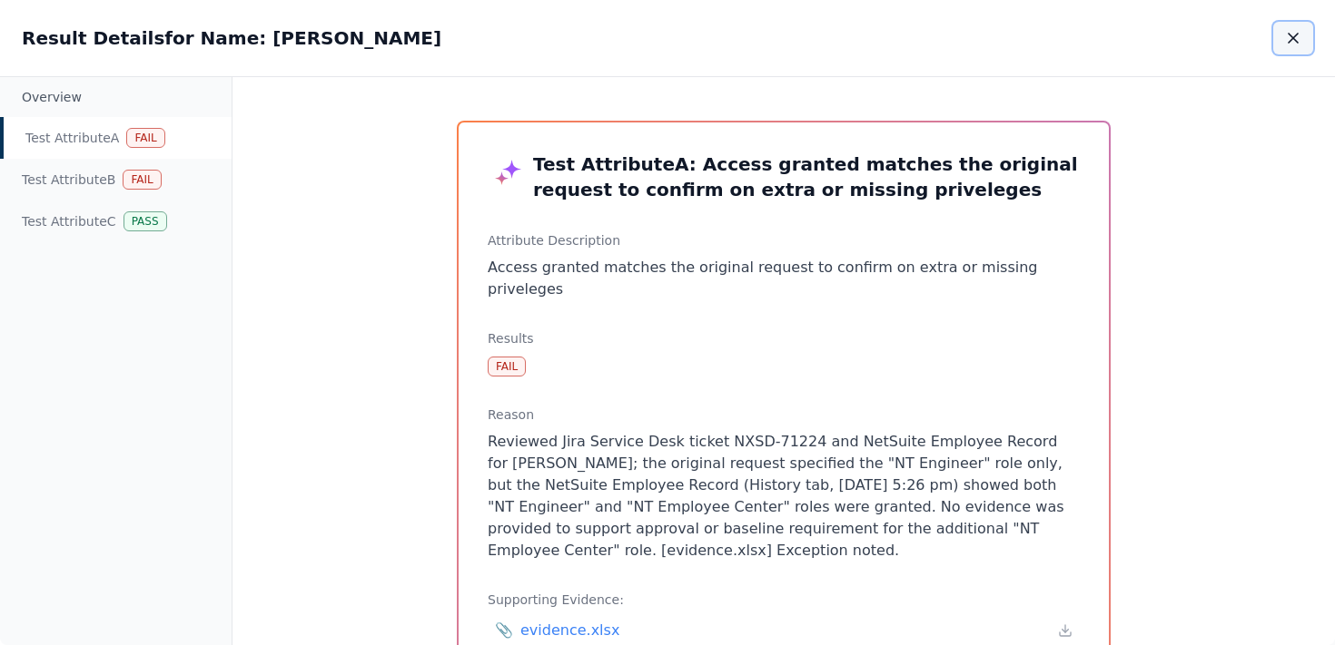
click at [1295, 36] on icon "button" at bounding box center [1292, 38] width 9 height 9
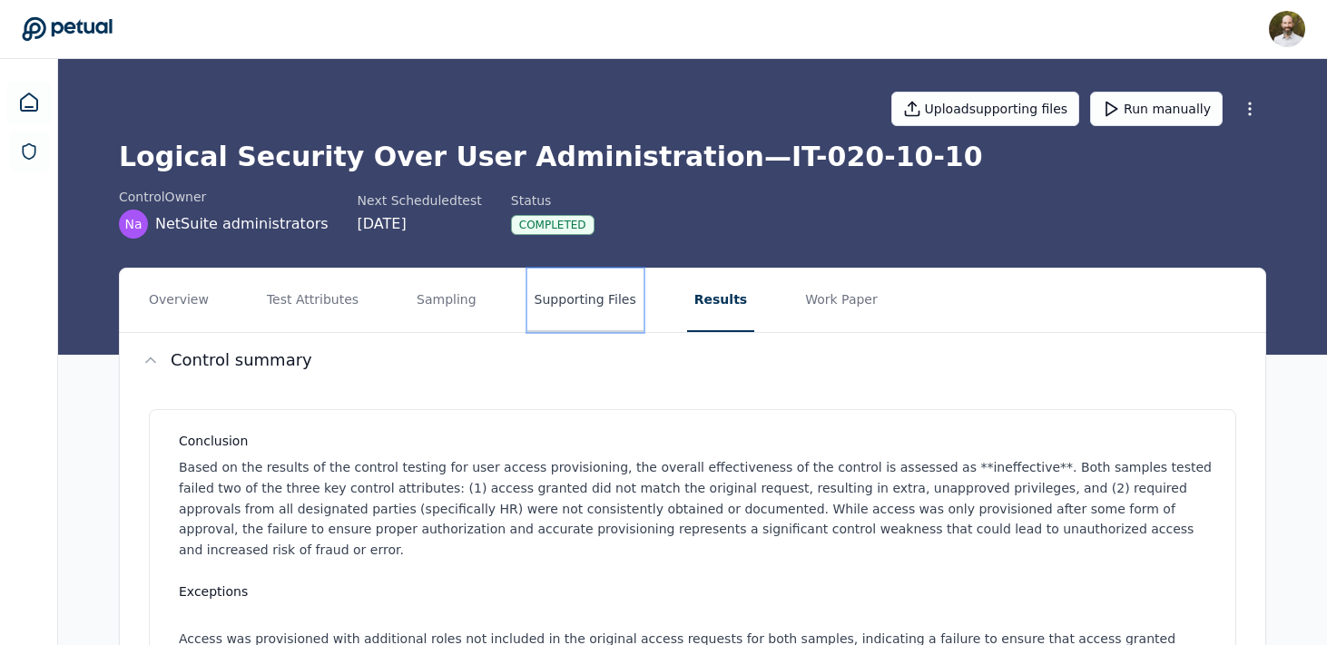
click at [547, 302] on button "Supporting Files" at bounding box center [585, 301] width 116 height 64
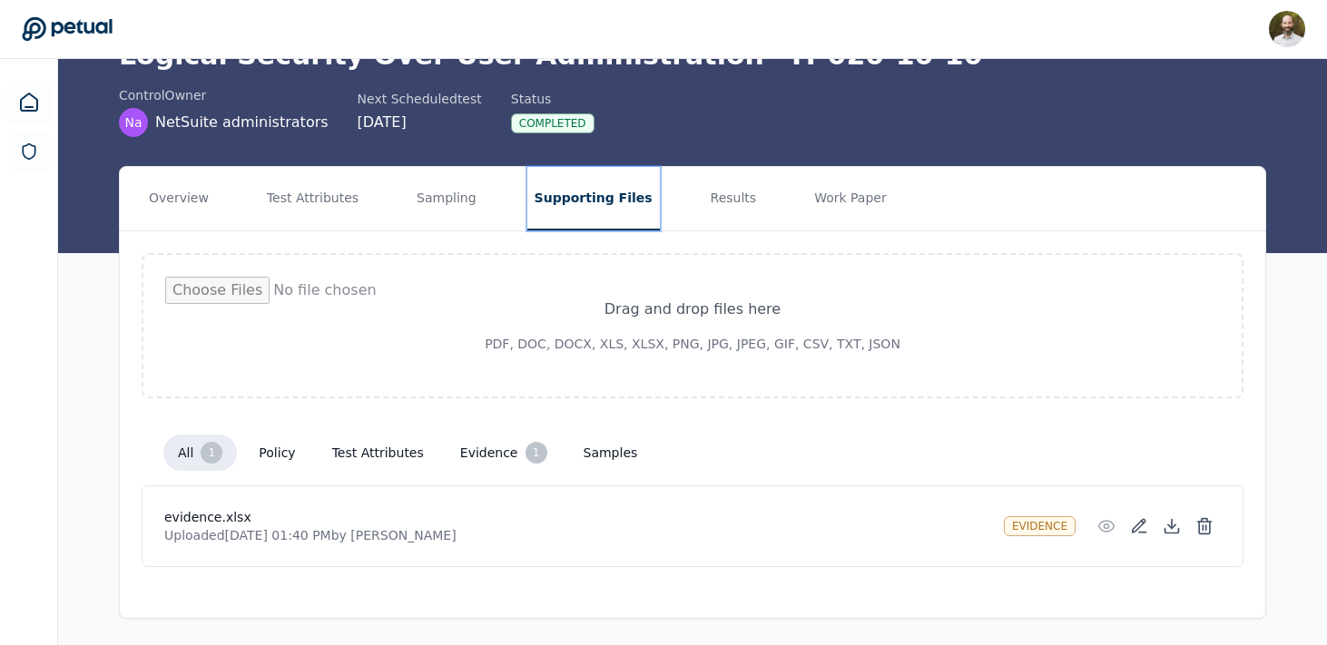
scroll to position [104, 0]
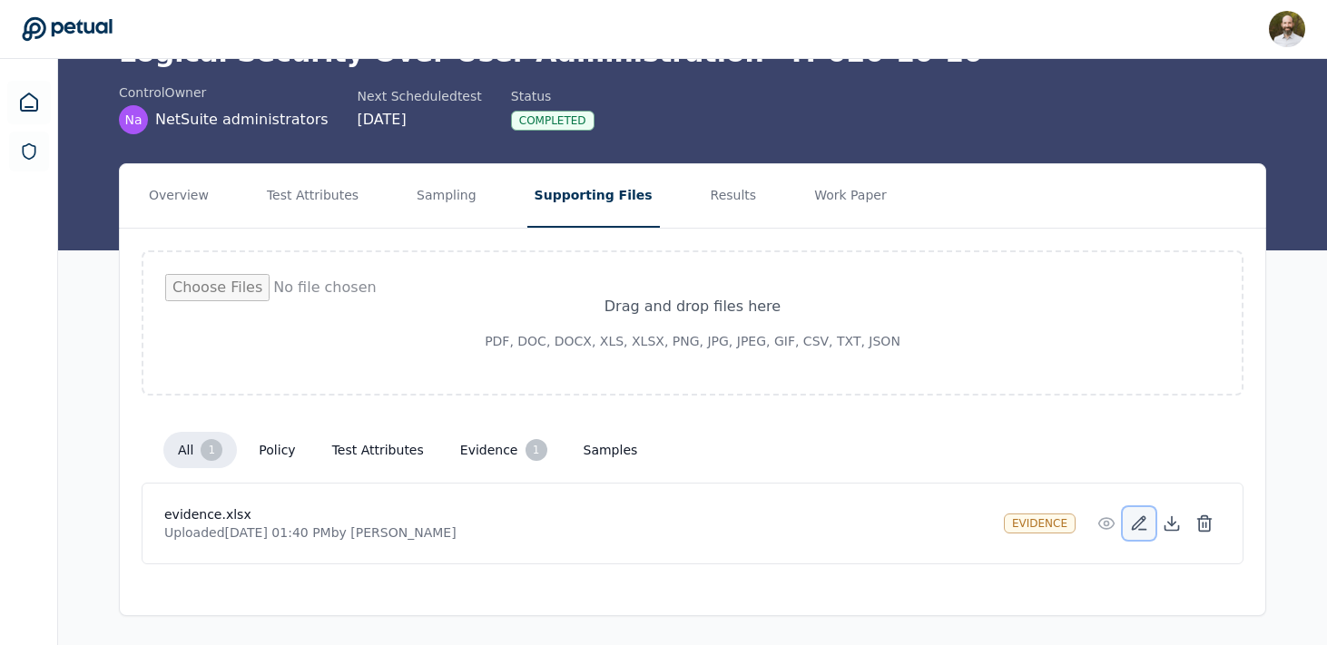
click at [1138, 525] on icon at bounding box center [1139, 524] width 18 height 18
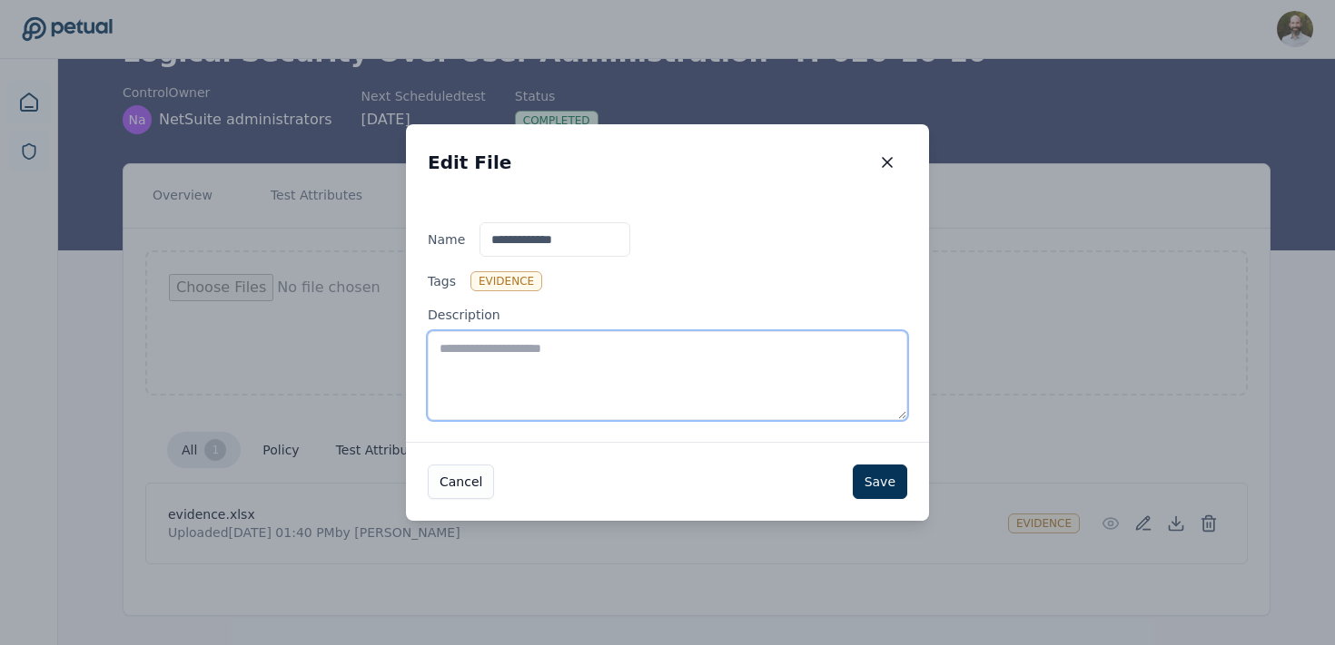
click at [612, 367] on textarea "Description" at bounding box center [667, 375] width 479 height 89
type textarea "**********"
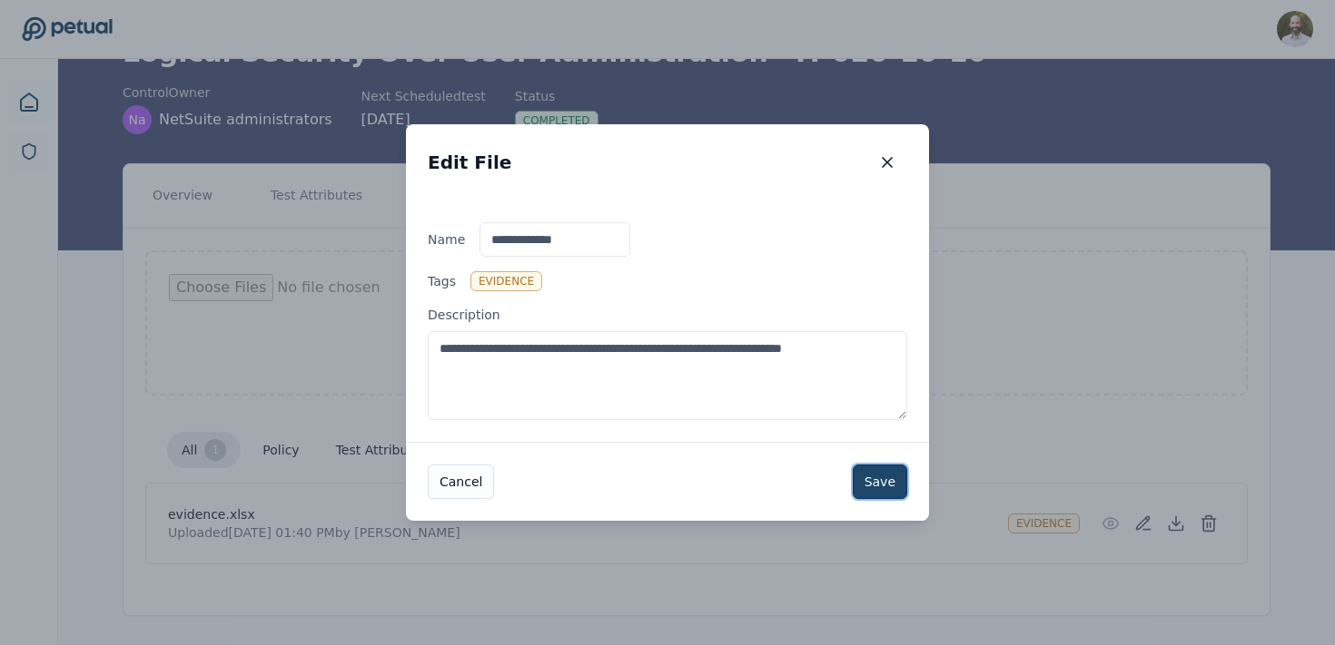
click at [863, 478] on button "Save" at bounding box center [879, 482] width 54 height 34
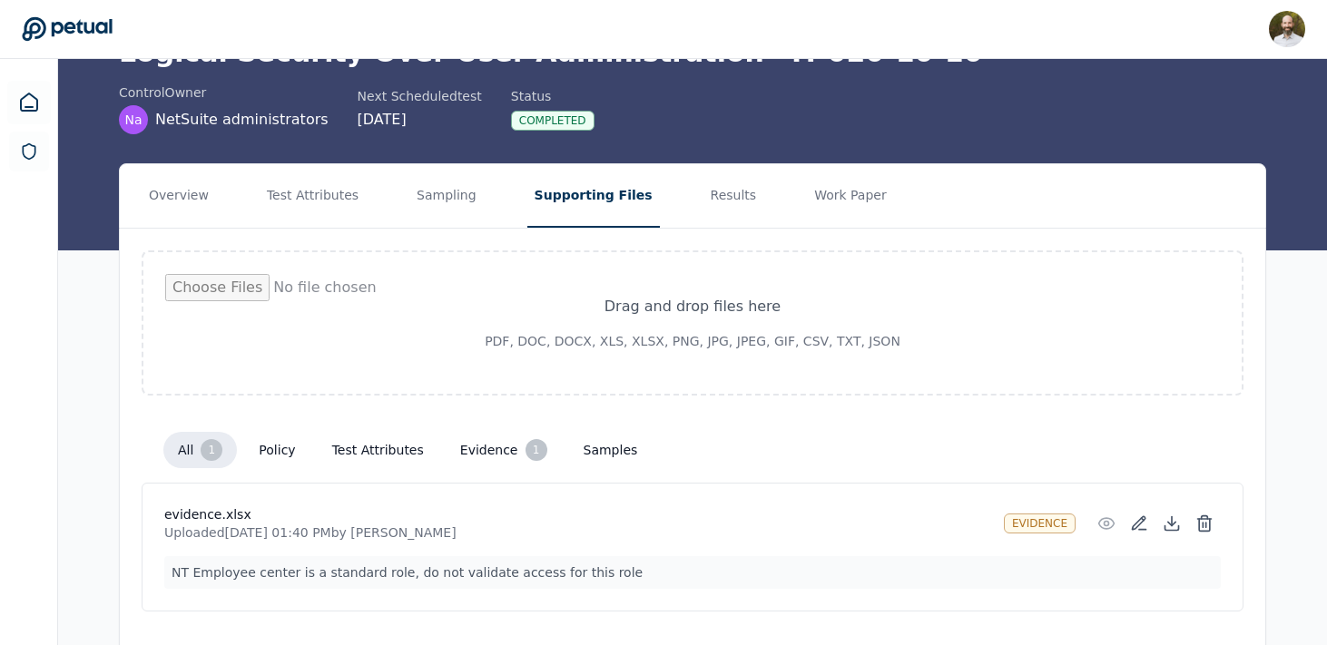
scroll to position [0, 0]
